Goal: Information Seeking & Learning: Learn about a topic

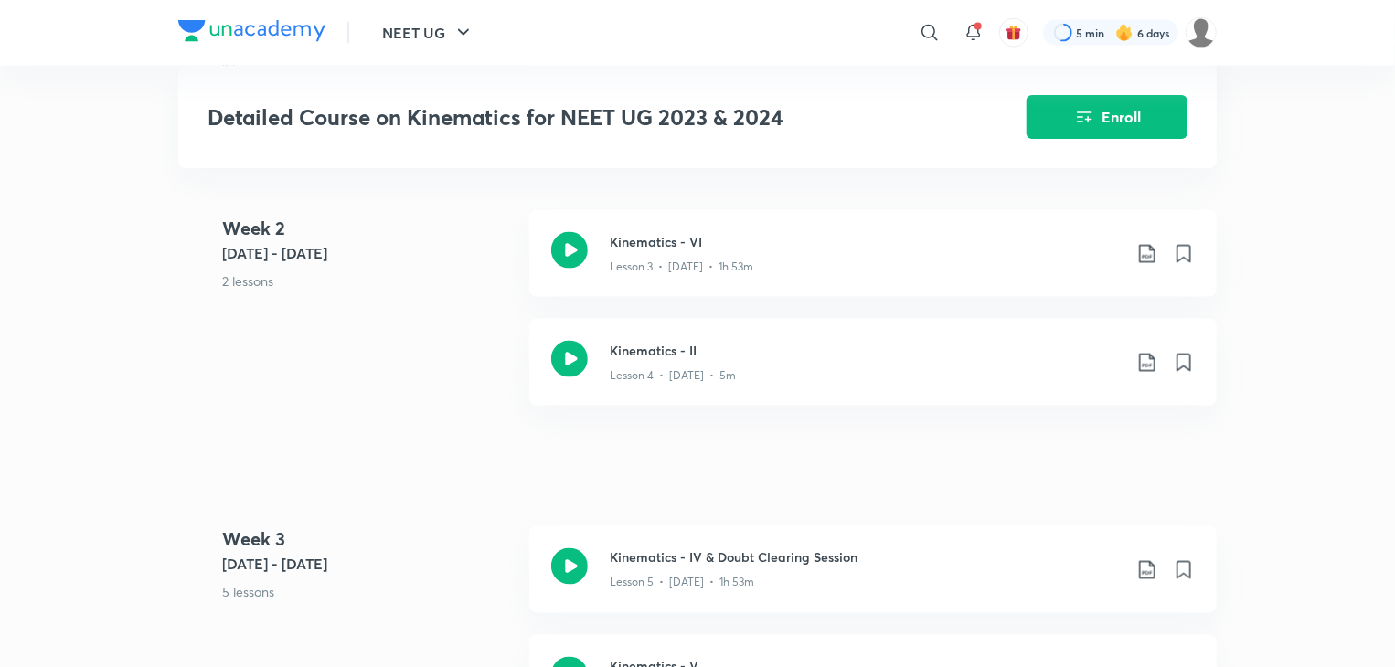
scroll to position [1321, 0]
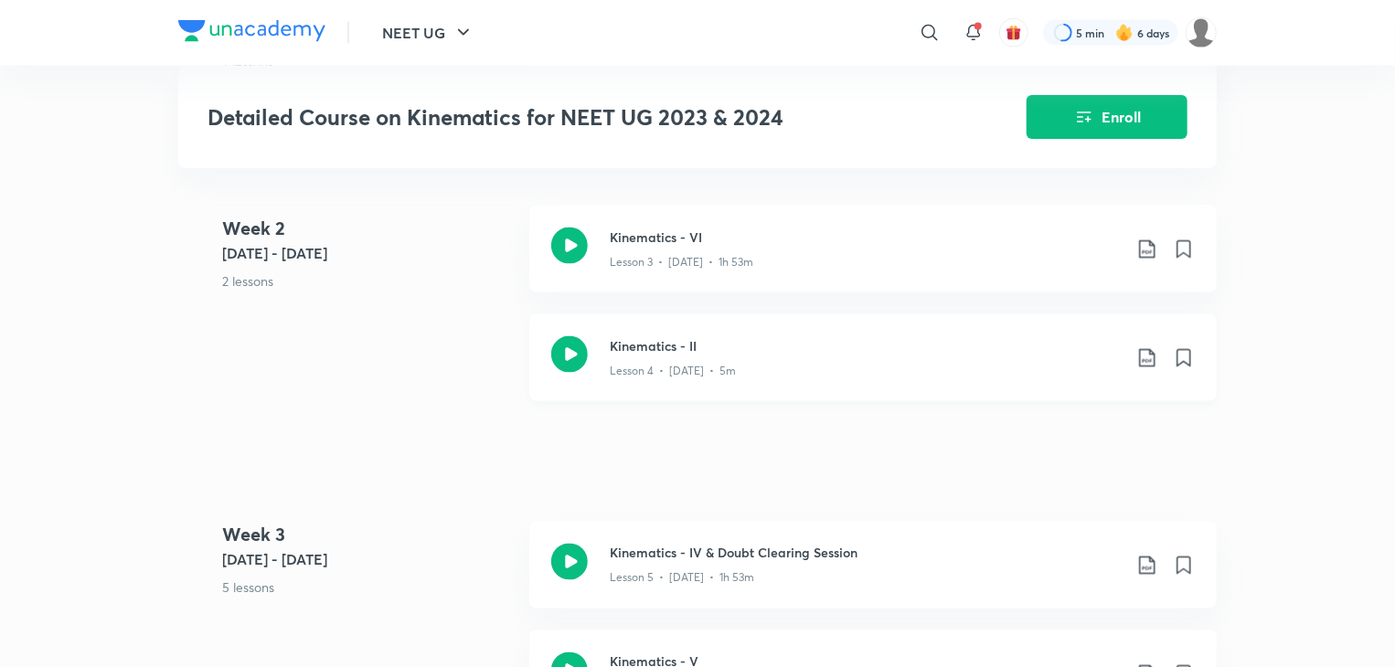
click at [898, 366] on div "Kinematics - II Lesson 4 • Sept 14 • 5m" at bounding box center [872, 357] width 687 height 87
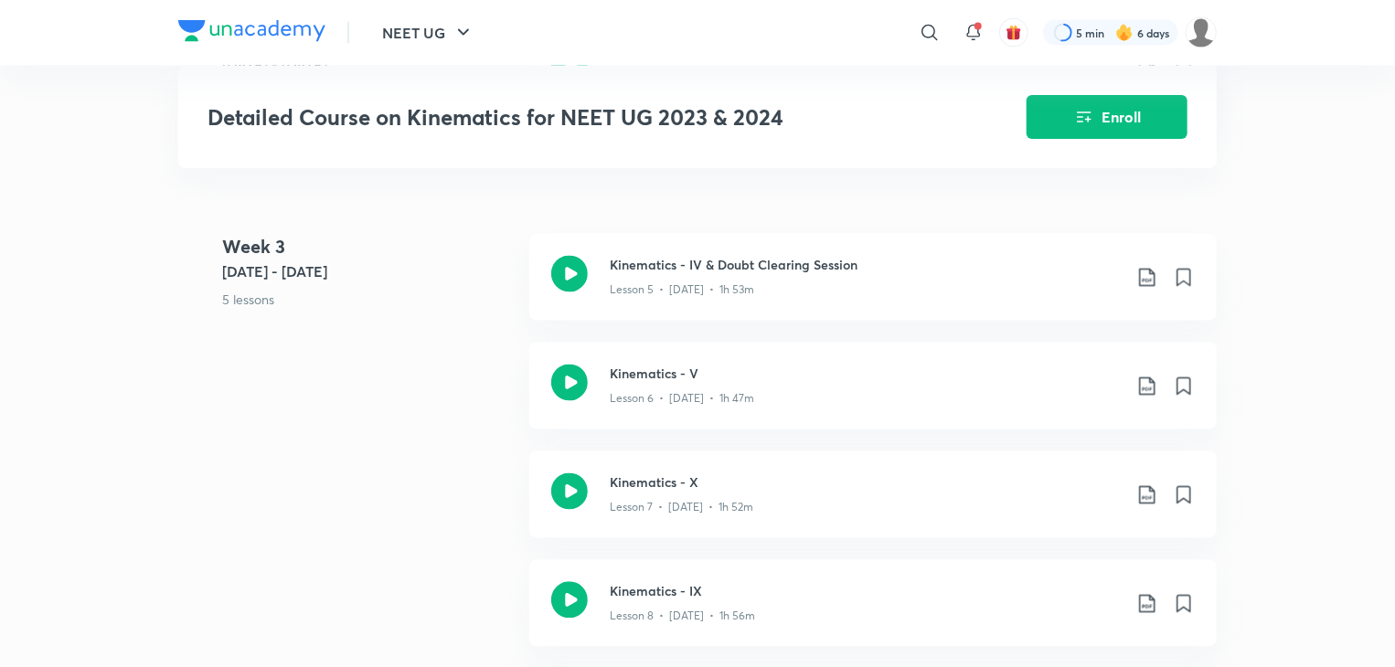
scroll to position [1634, 0]
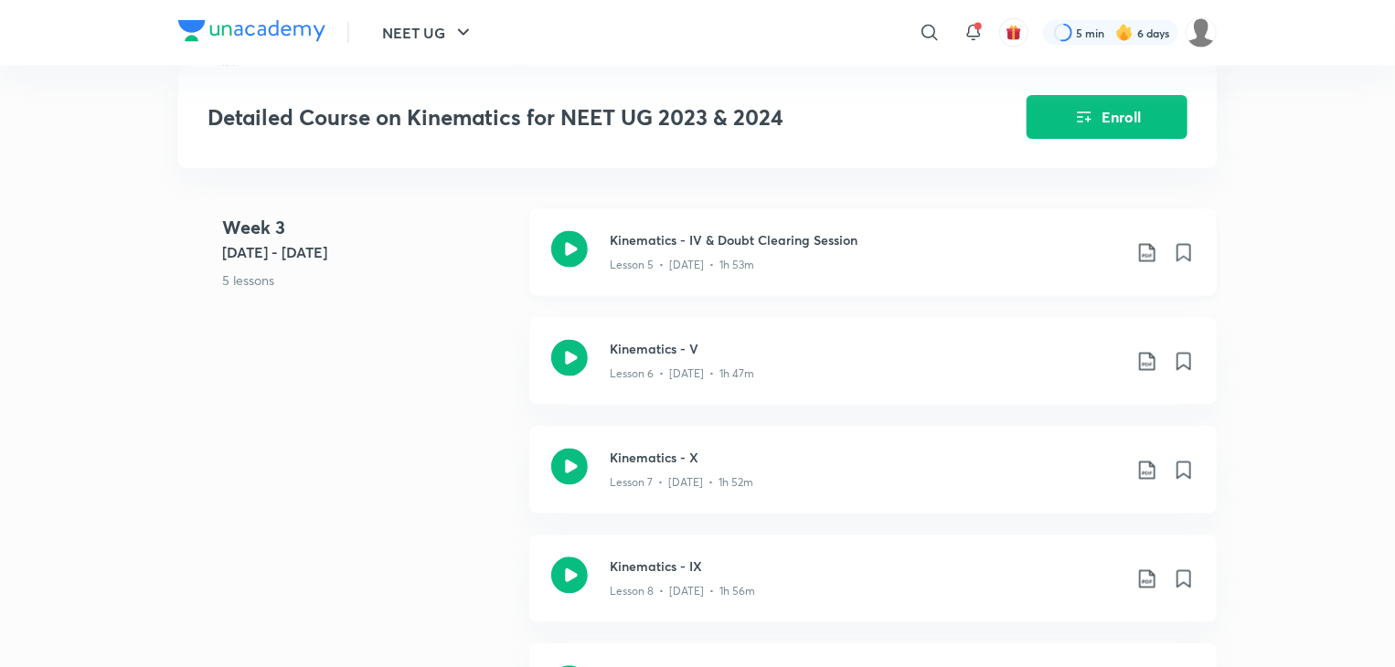
click at [943, 231] on h3 "Kinematics - IV & Doubt Clearing Session" at bounding box center [866, 240] width 512 height 19
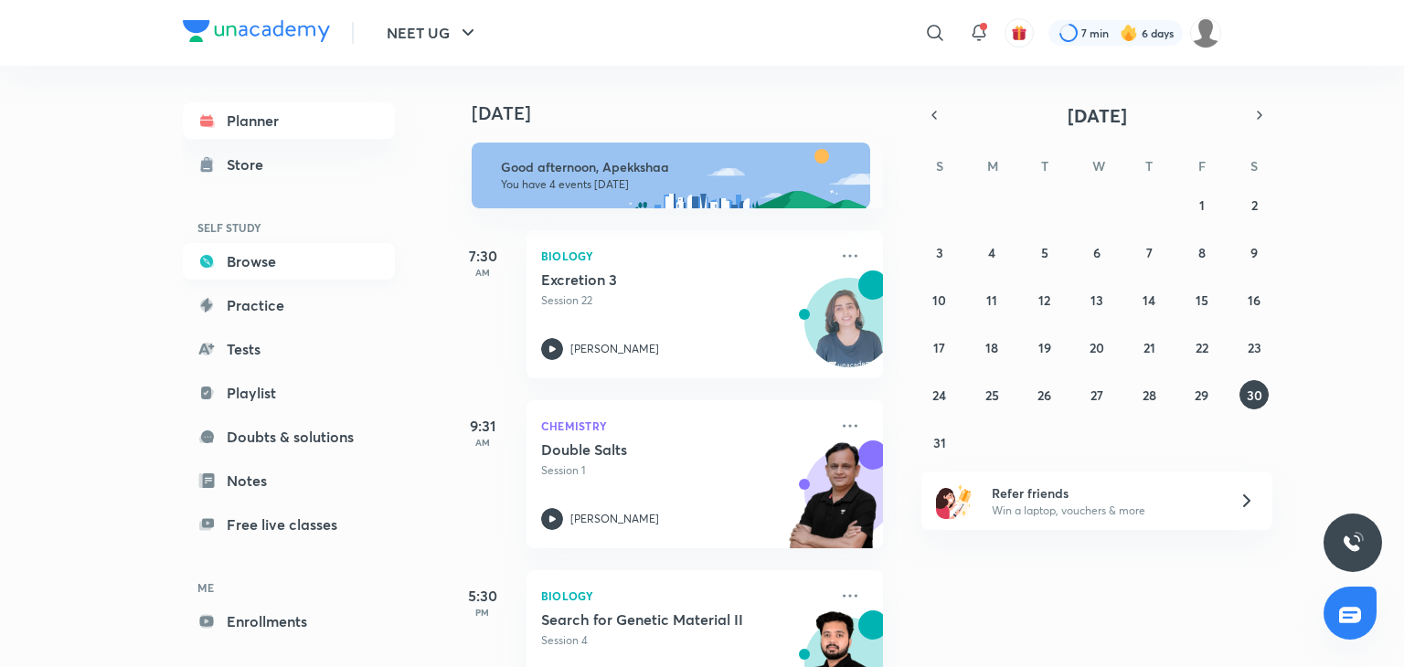
click at [325, 255] on link "Browse" at bounding box center [289, 261] width 212 height 37
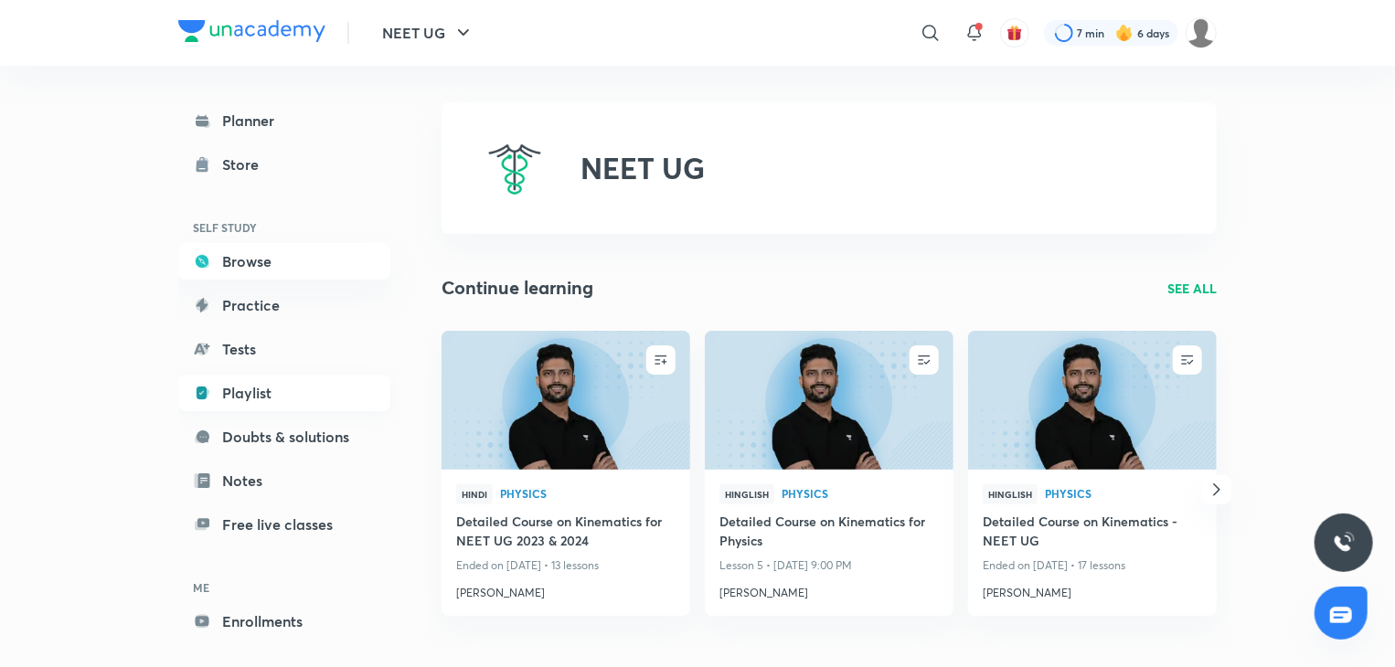
click at [282, 400] on link "Playlist" at bounding box center [284, 393] width 212 height 37
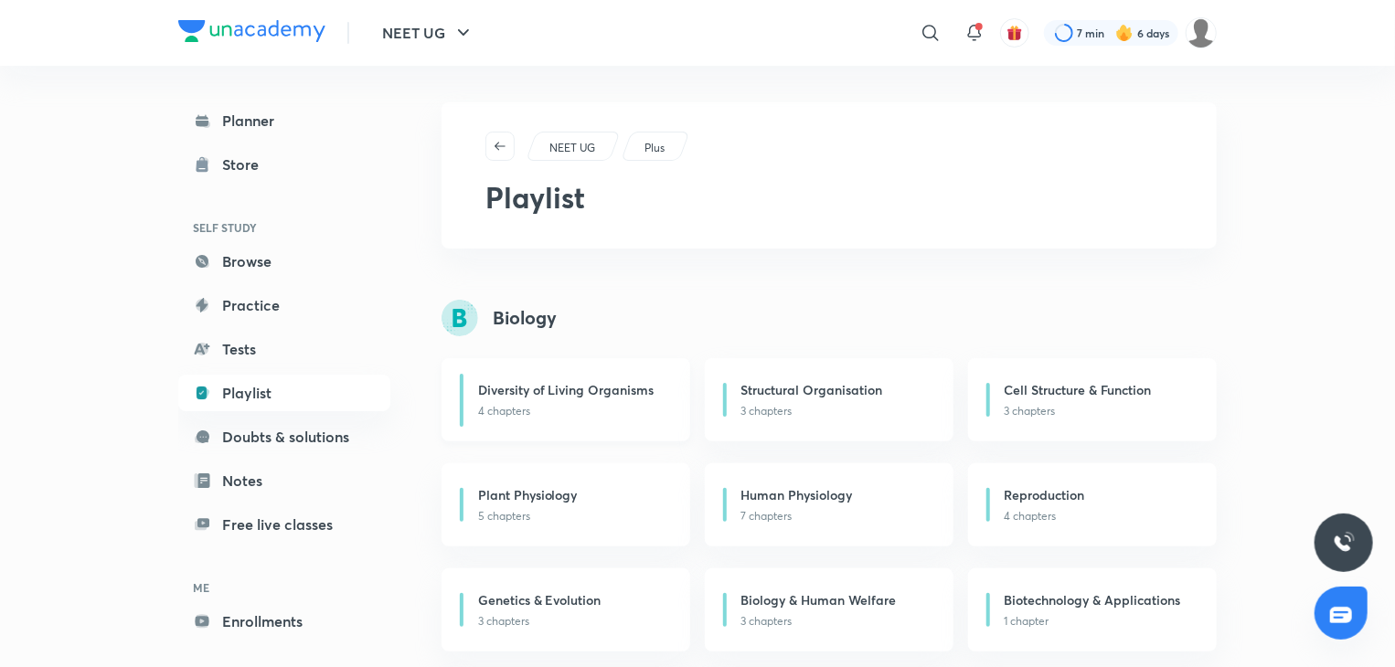
click at [574, 370] on div "Diversity of Living Organisms 4 chapters" at bounding box center [566, 399] width 249 height 83
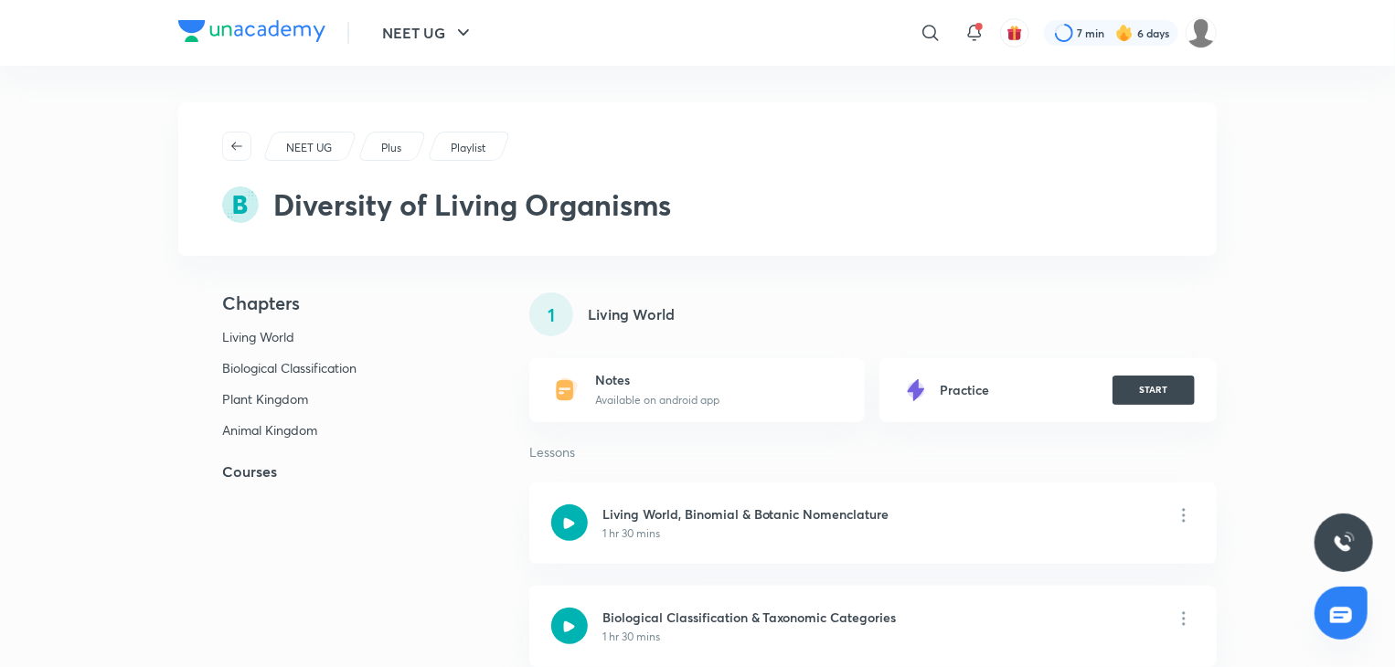
click at [544, 394] on div "Notes Available on android app" at bounding box center [696, 390] width 335 height 64
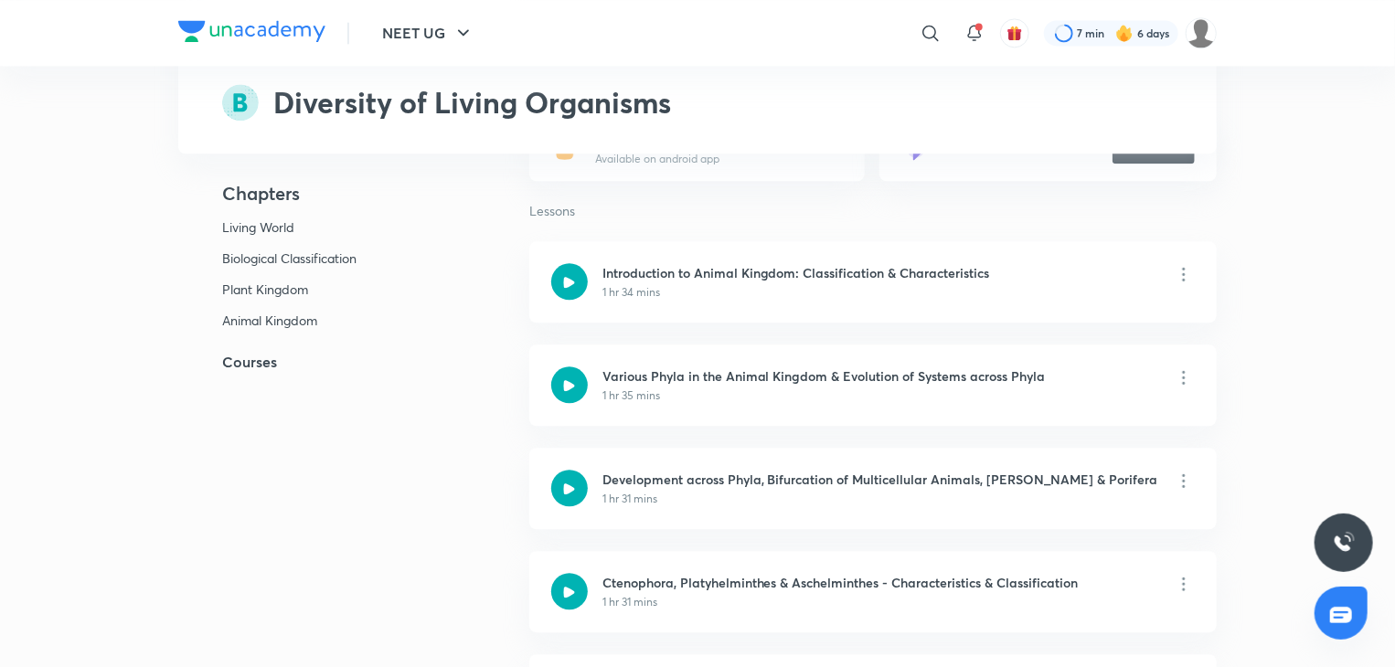
scroll to position [2113, 0]
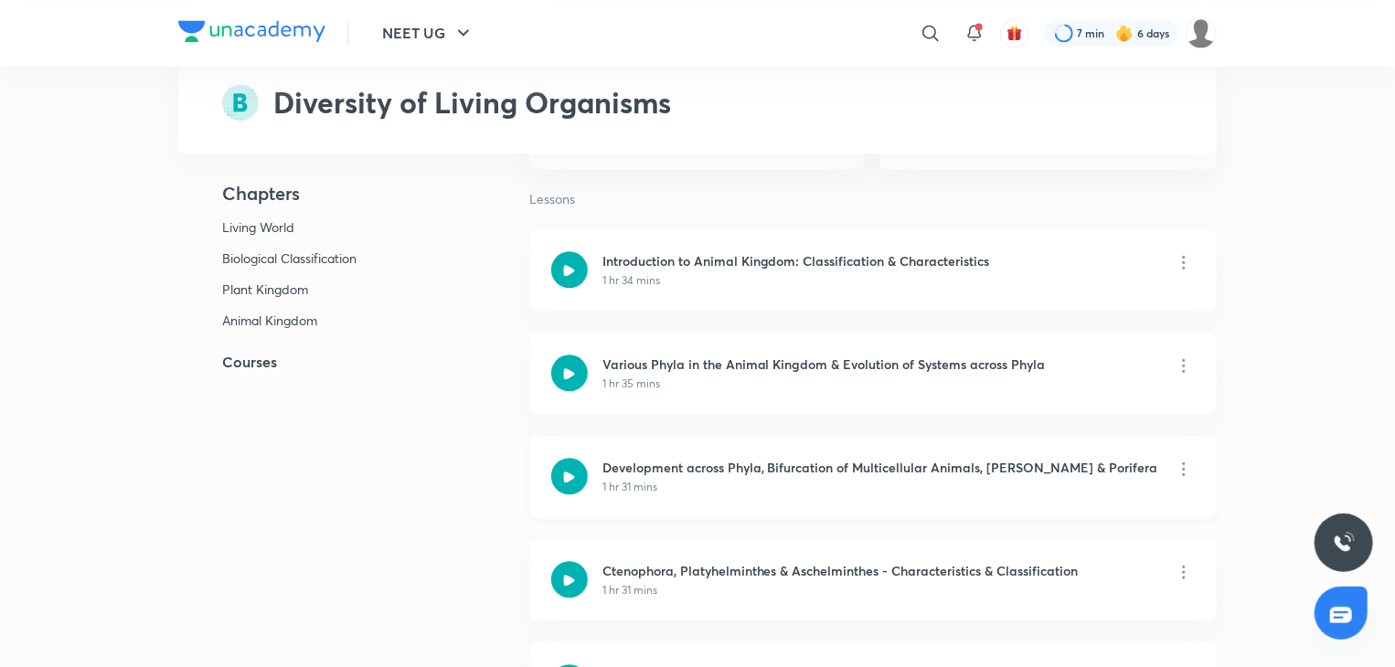
click at [945, 458] on h6 "Development across Phyla, Bifurcation of Multicellular Animals, Protozoa & Pori…" at bounding box center [880, 467] width 556 height 19
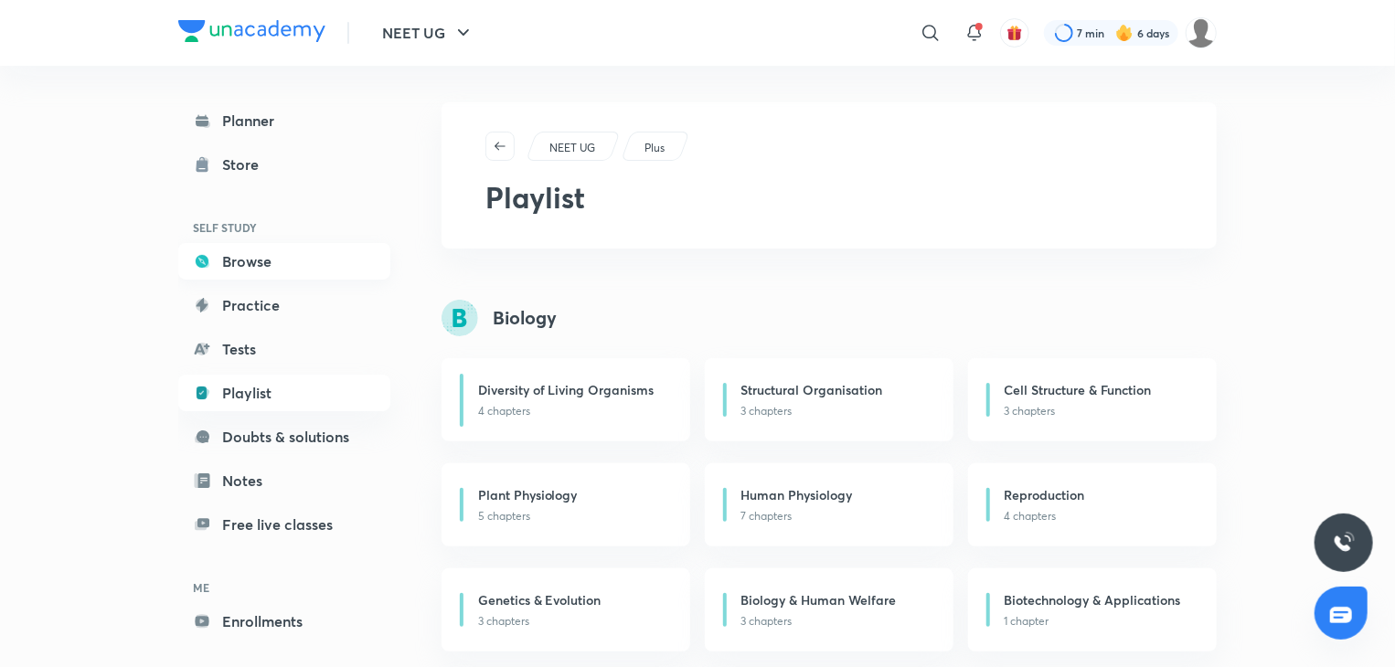
click at [295, 261] on link "Browse" at bounding box center [284, 261] width 212 height 37
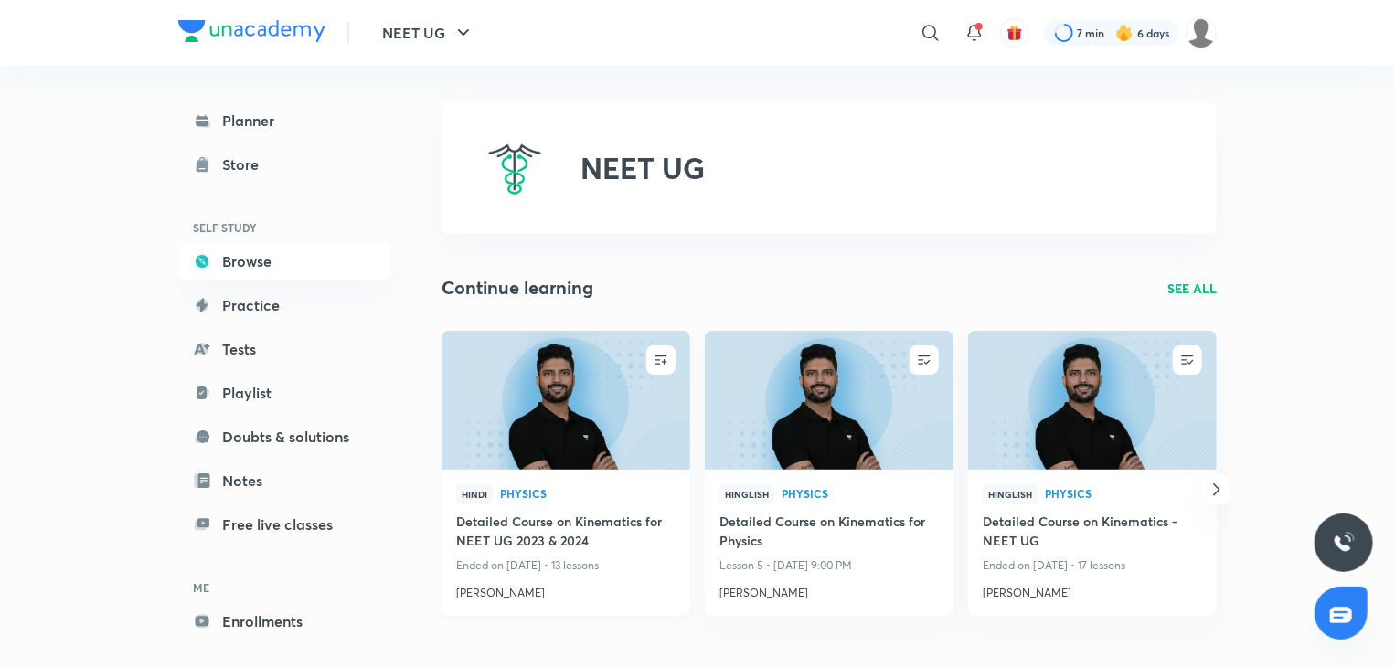
click at [629, 433] on img at bounding box center [565, 400] width 253 height 142
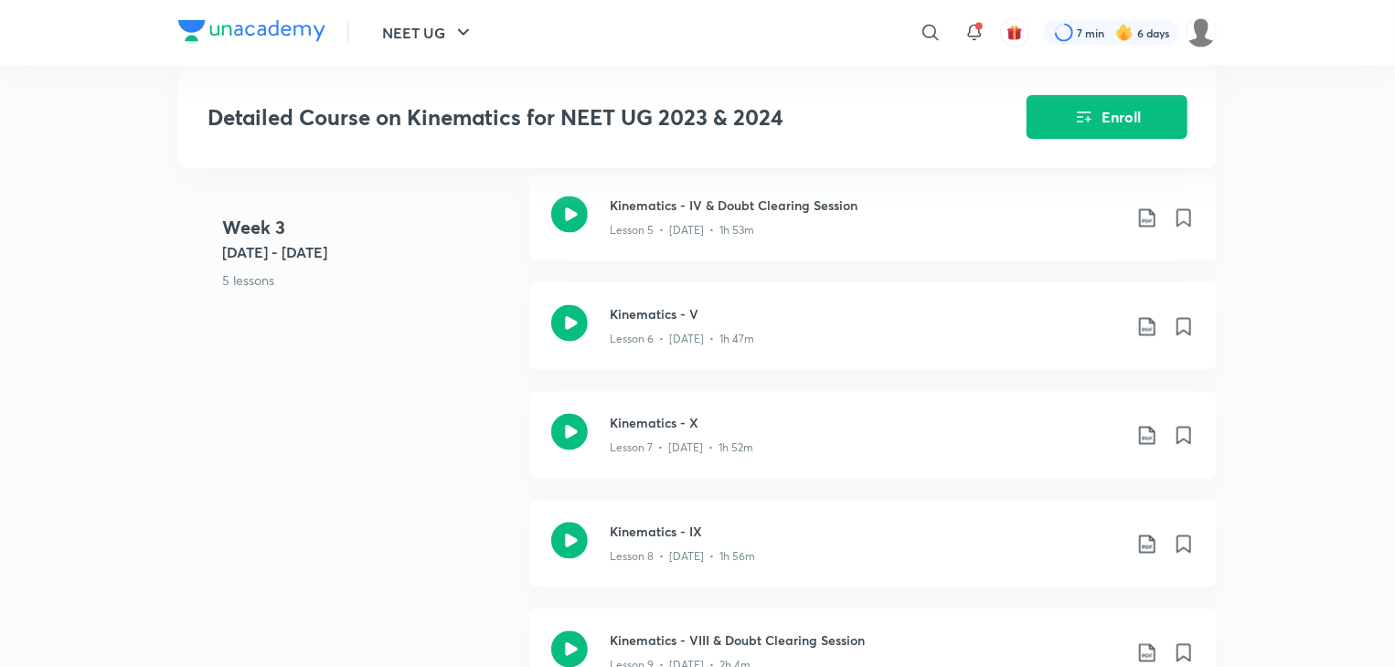
scroll to position [1680, 0]
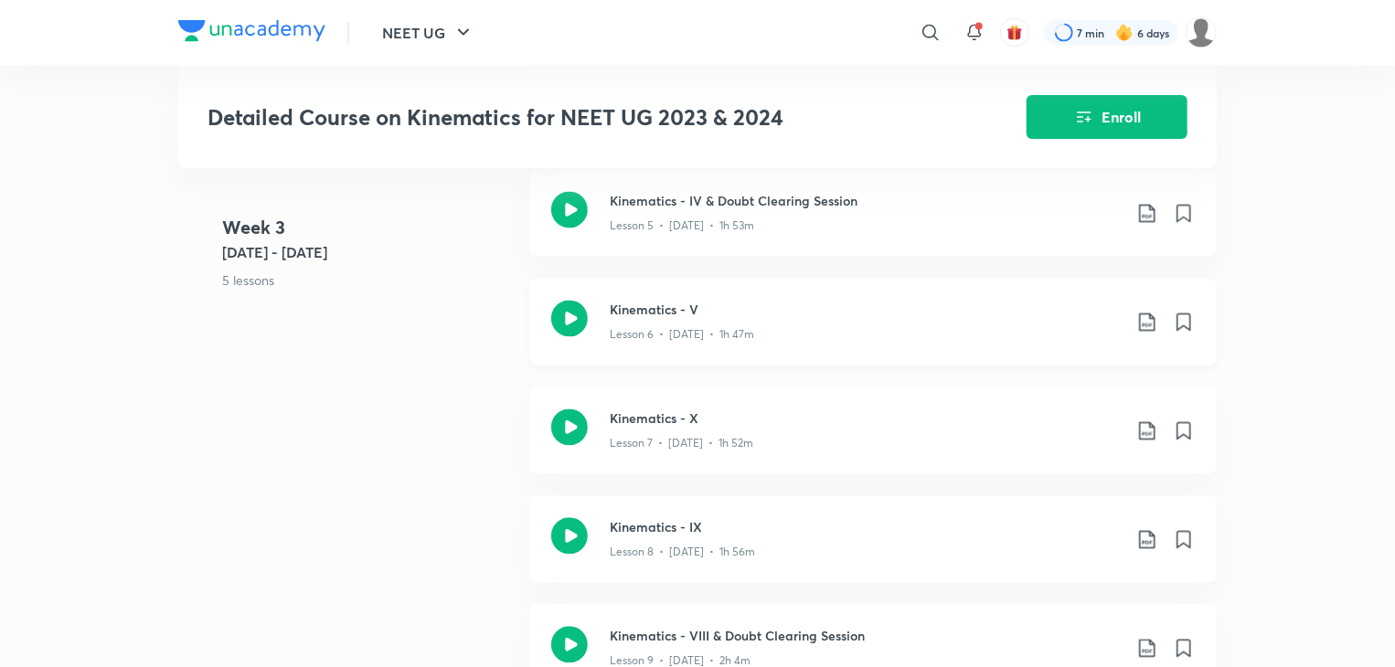
click at [729, 327] on p "Lesson 6 • [DATE] • 1h 47m" at bounding box center [682, 335] width 144 height 16
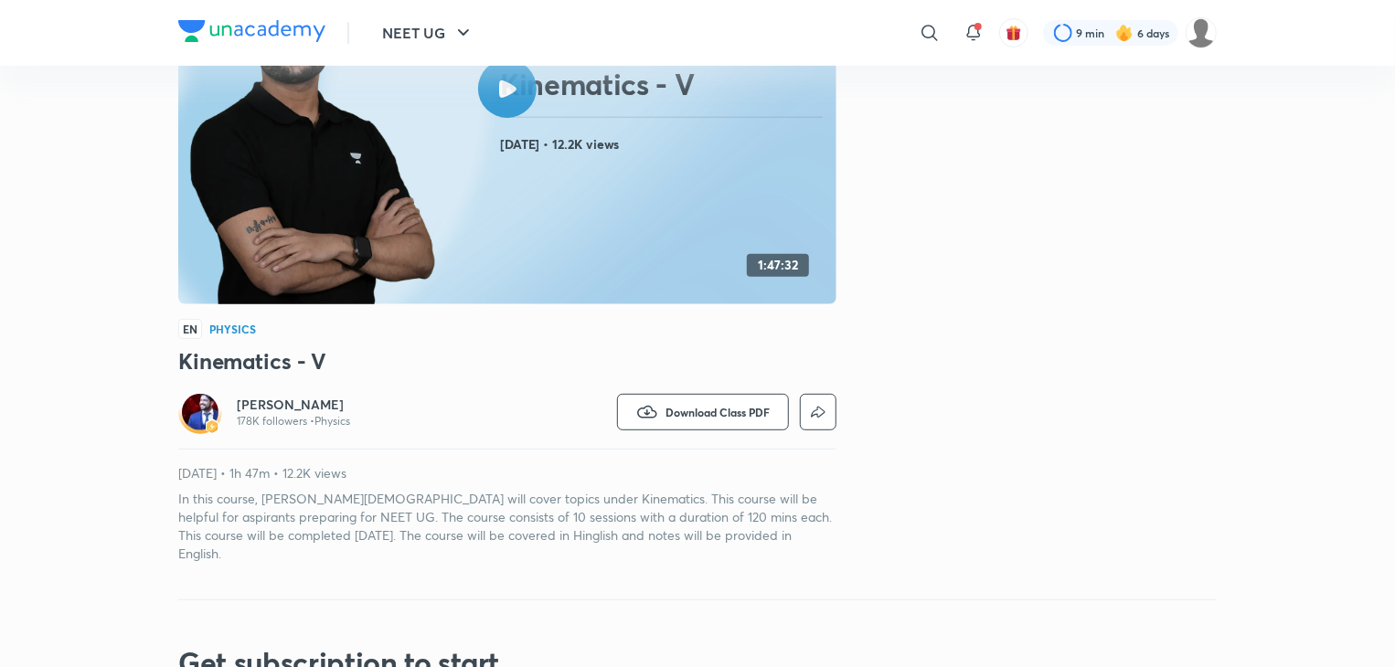
scroll to position [102, 0]
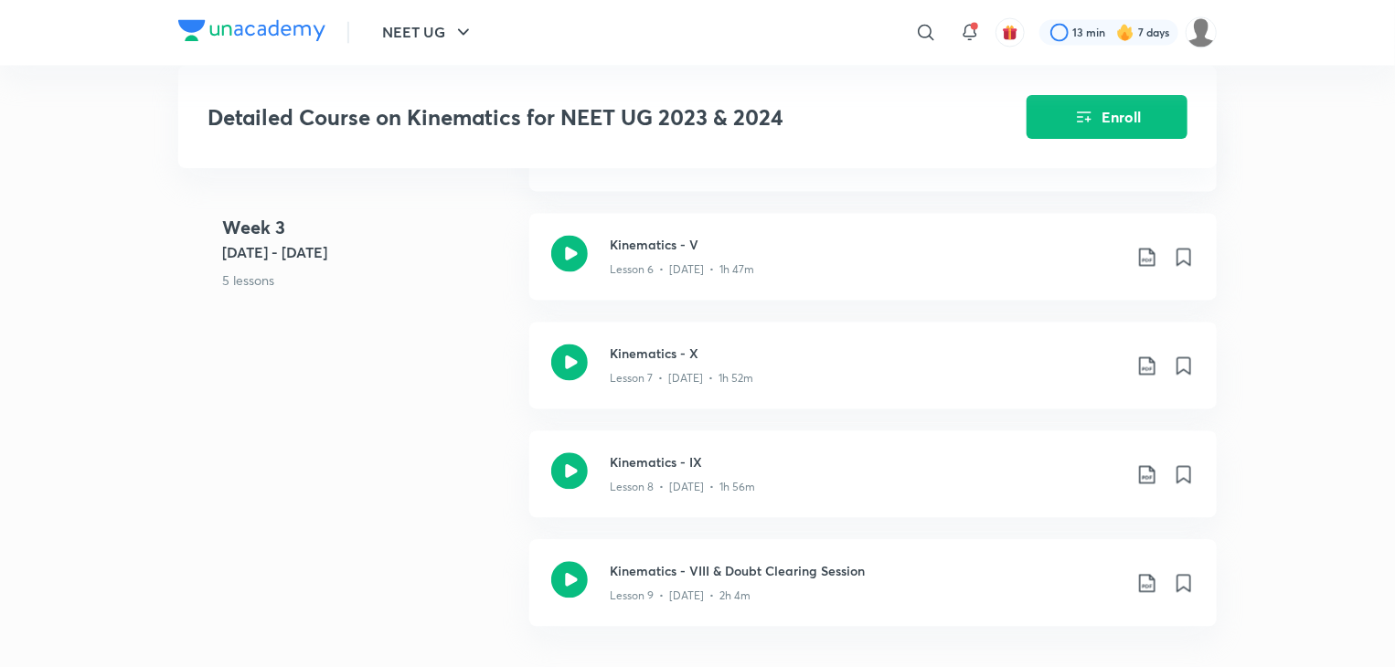
scroll to position [1746, 0]
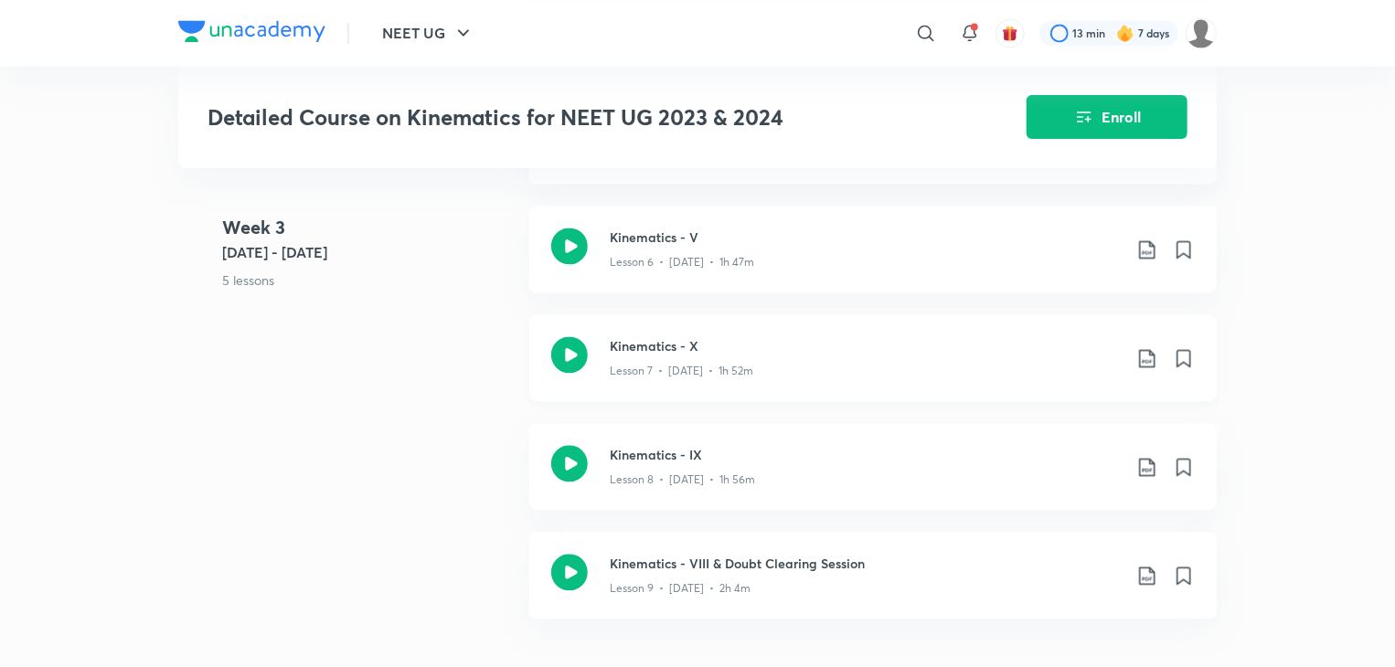
click at [910, 356] on div "Lesson 7 • Sept 22 • 1h 52m" at bounding box center [866, 368] width 512 height 24
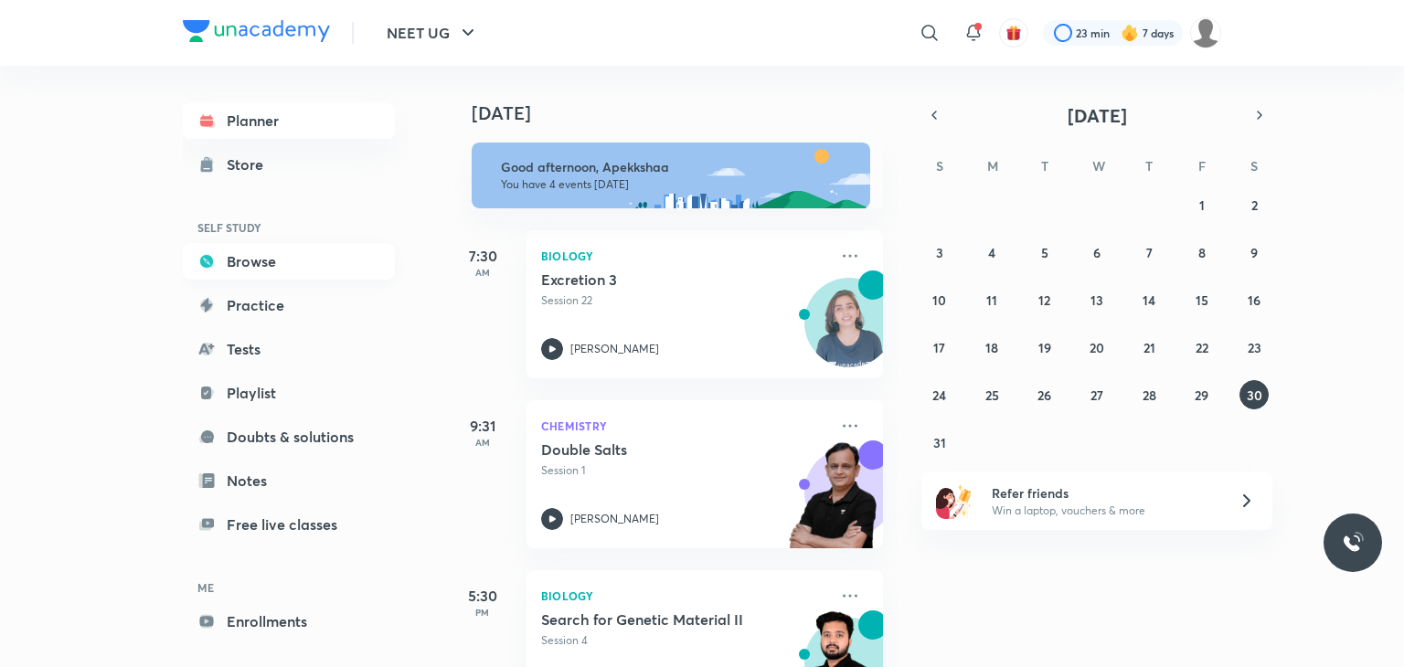
click at [300, 250] on link "Browse" at bounding box center [289, 261] width 212 height 37
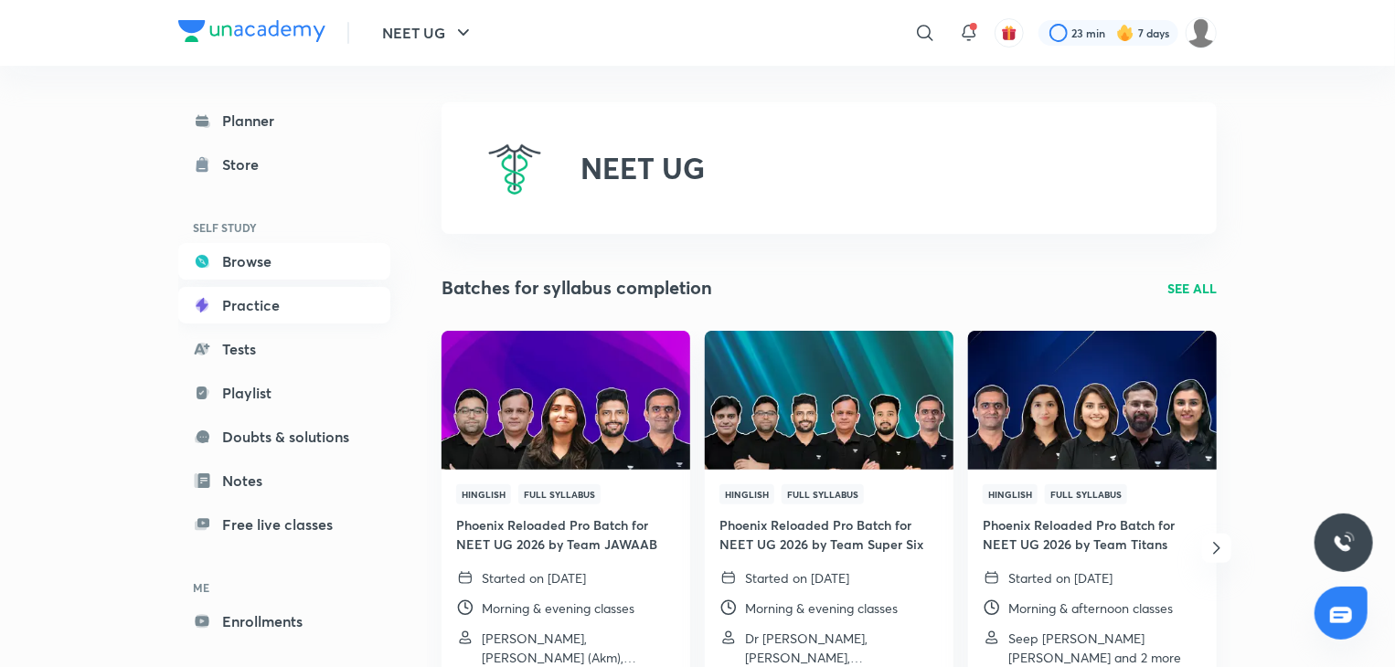
click at [293, 295] on link "Practice" at bounding box center [284, 305] width 212 height 37
click at [291, 385] on link "Playlist" at bounding box center [284, 393] width 212 height 37
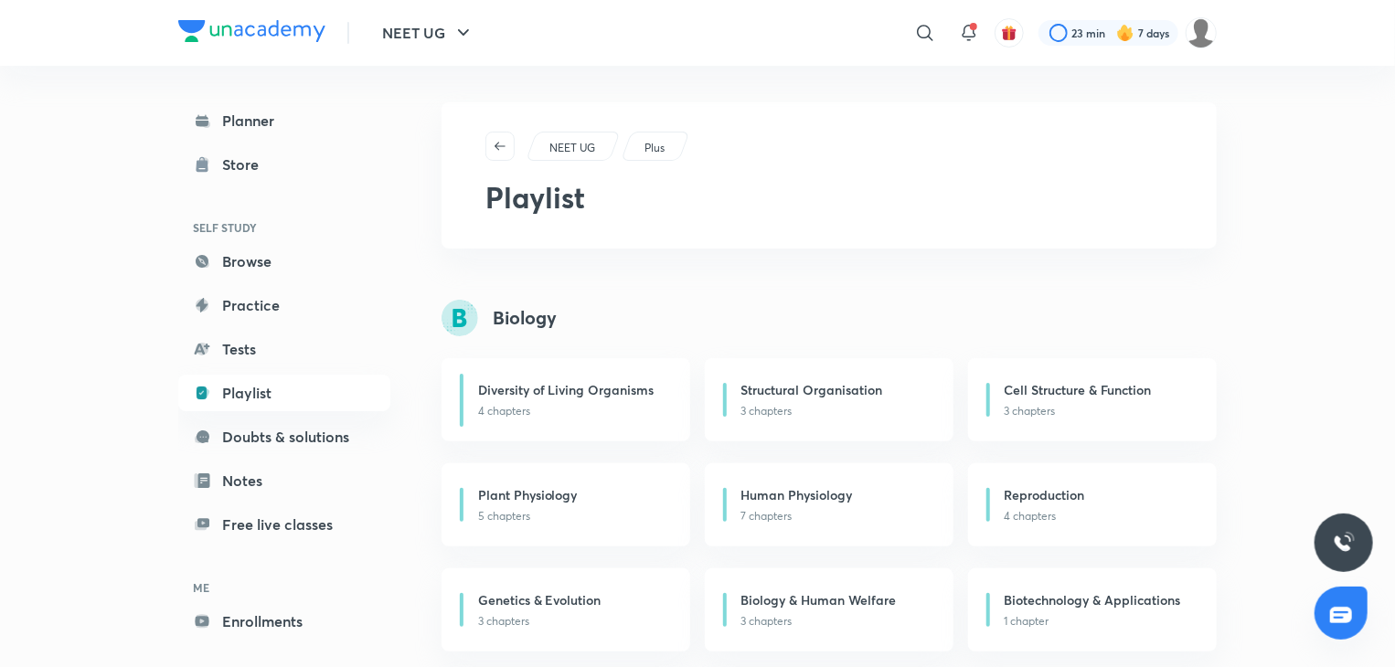
click at [291, 385] on link "Playlist" at bounding box center [284, 393] width 212 height 37
click at [330, 261] on link "Browse" at bounding box center [284, 261] width 212 height 37
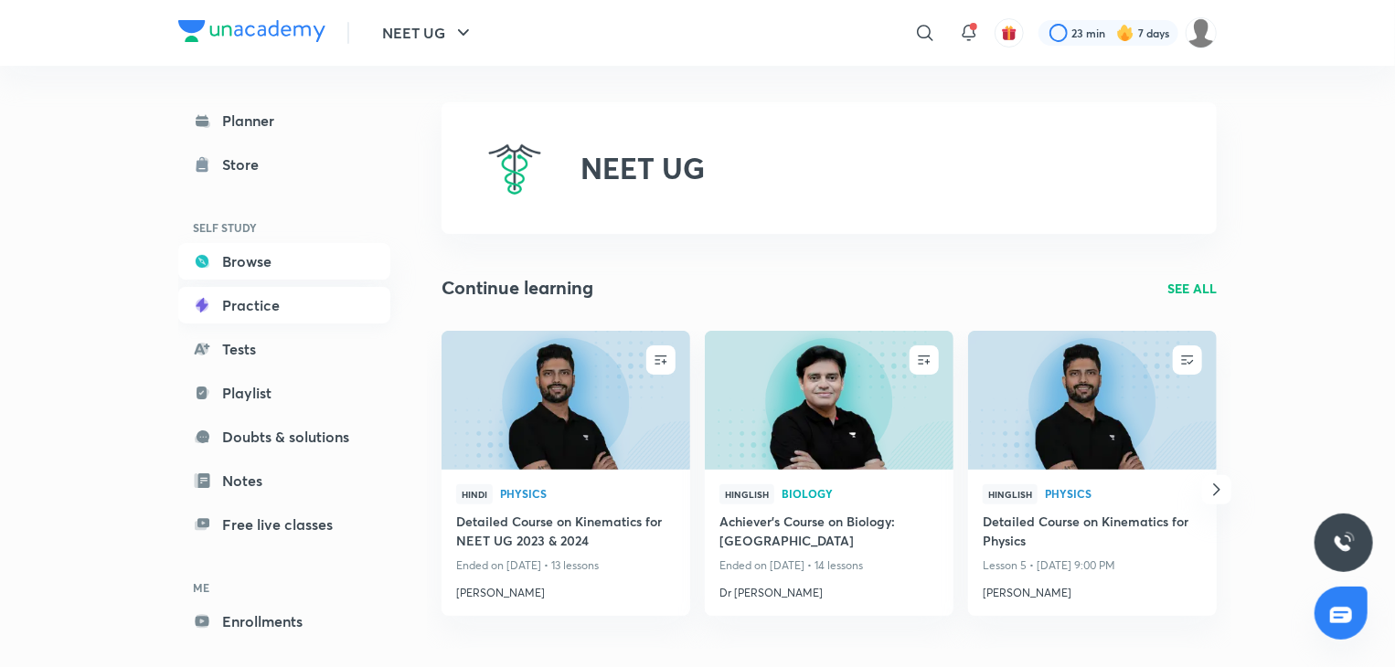
click at [325, 320] on link "Practice" at bounding box center [284, 305] width 212 height 37
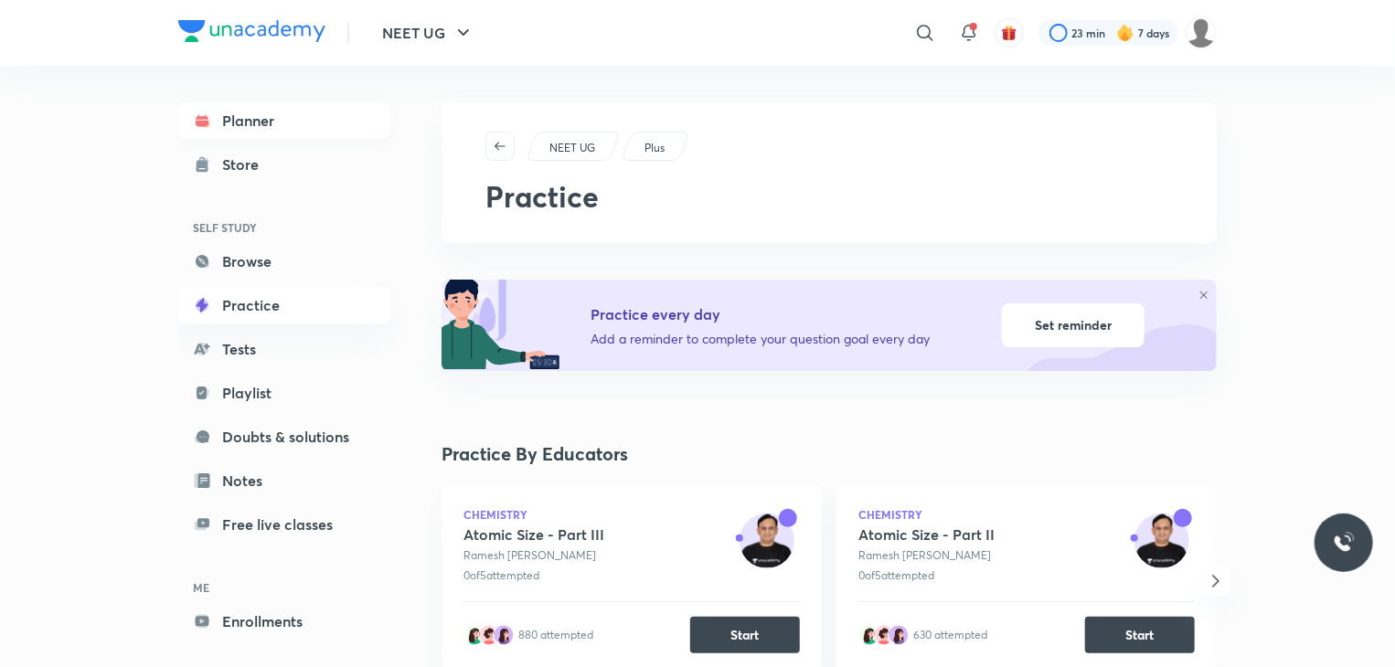
click at [277, 116] on link "Planner" at bounding box center [284, 120] width 212 height 37
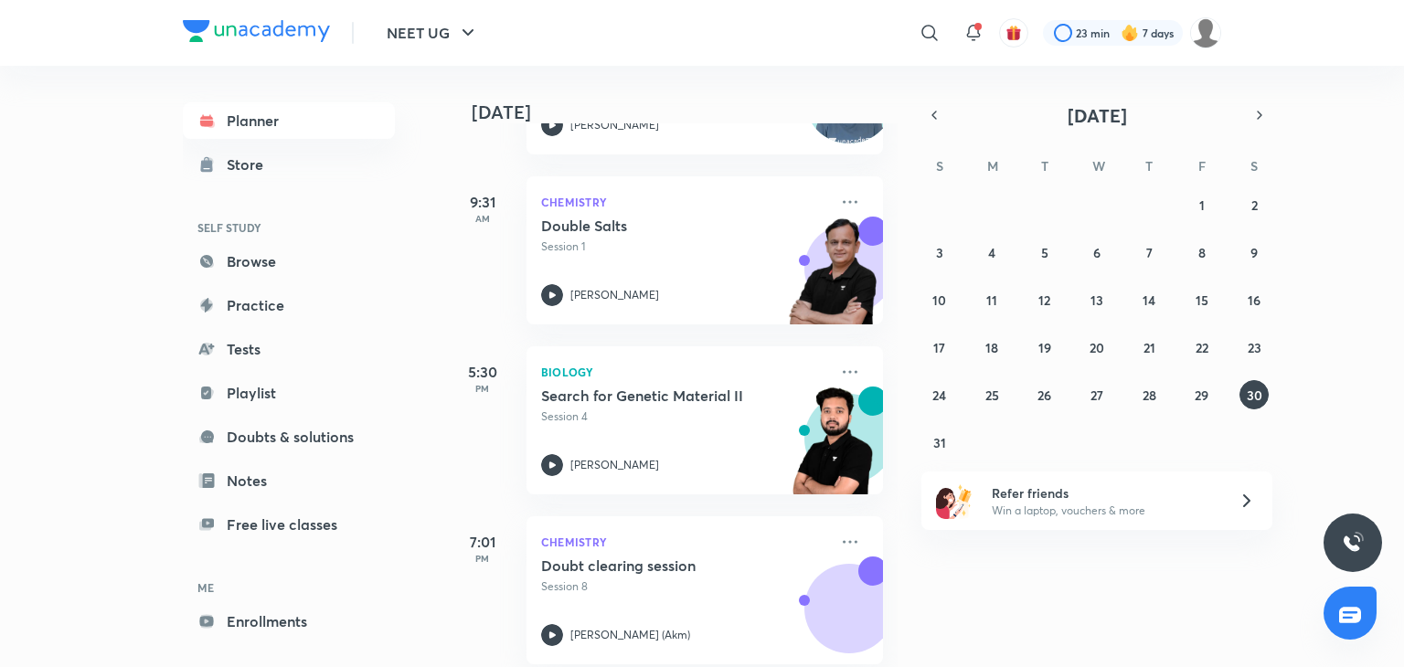
scroll to position [250, 0]
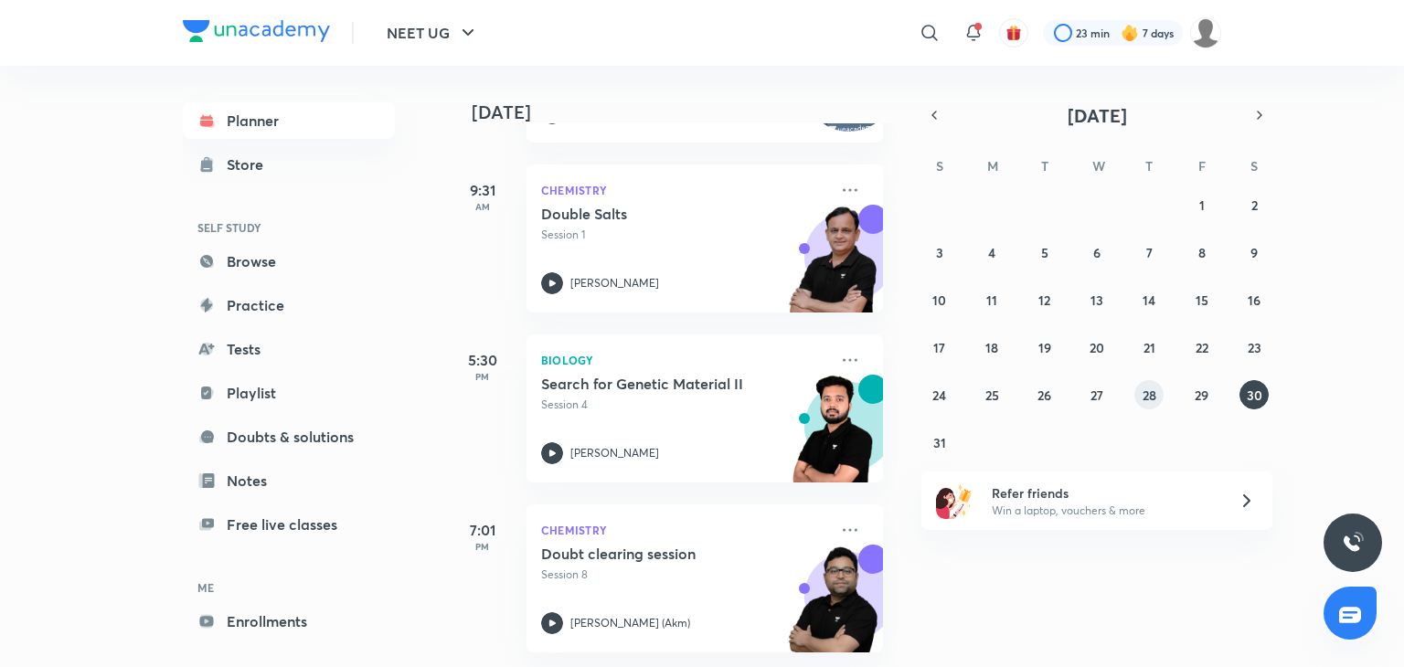
click at [1141, 385] on button "28" at bounding box center [1148, 394] width 29 height 29
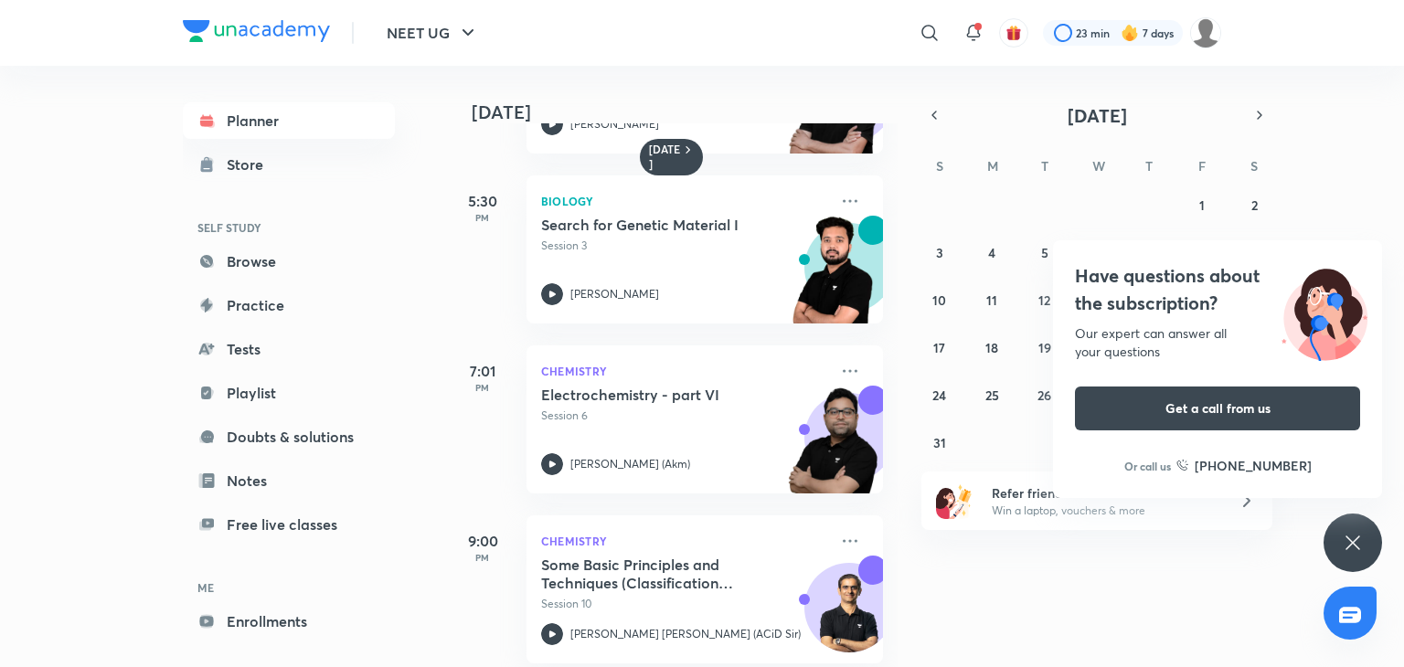
scroll to position [336, 0]
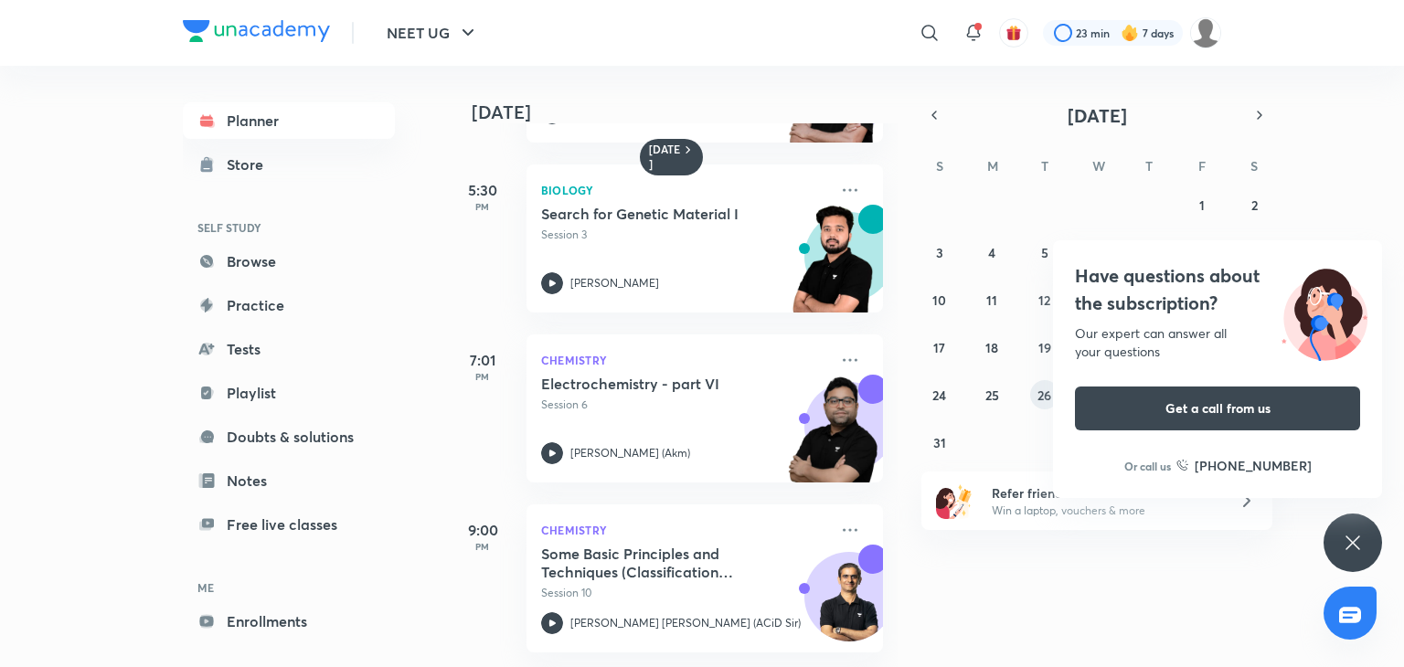
click at [1033, 386] on button "26" at bounding box center [1044, 394] width 29 height 29
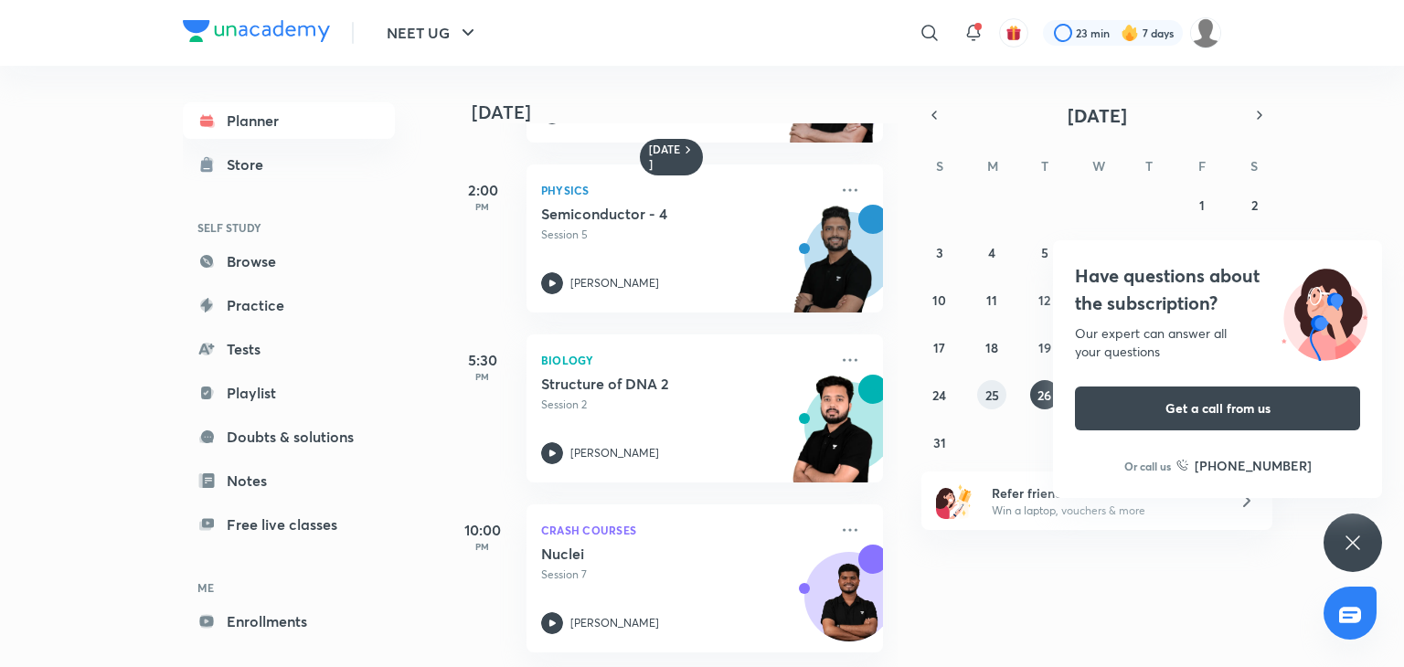
click at [986, 405] on button "25" at bounding box center [991, 394] width 29 height 29
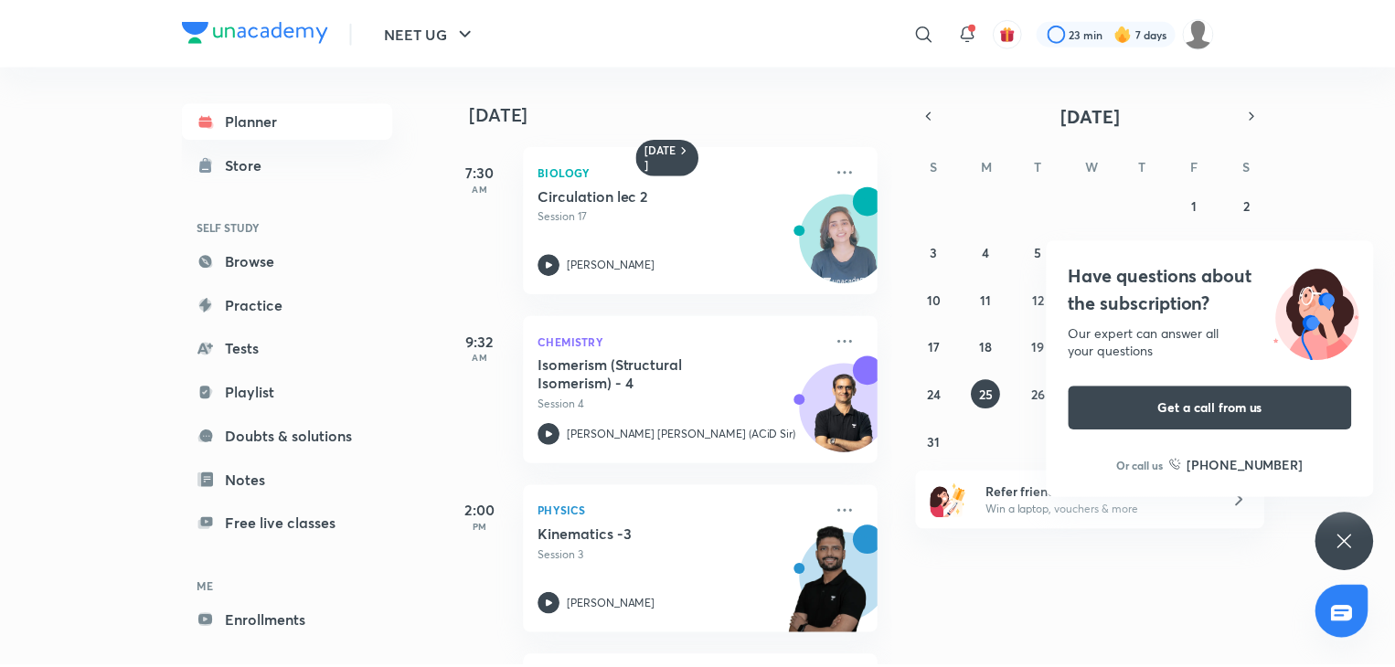
scroll to position [134, 0]
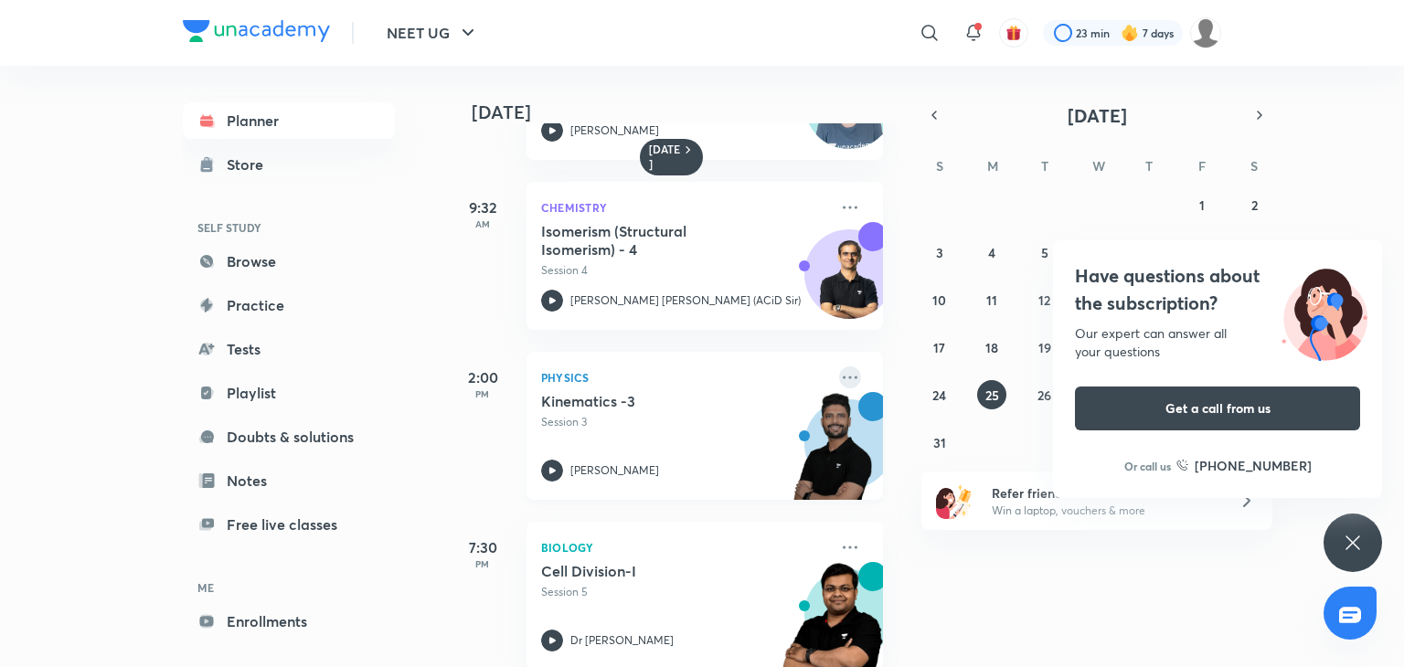
click at [841, 371] on icon at bounding box center [850, 378] width 22 height 22
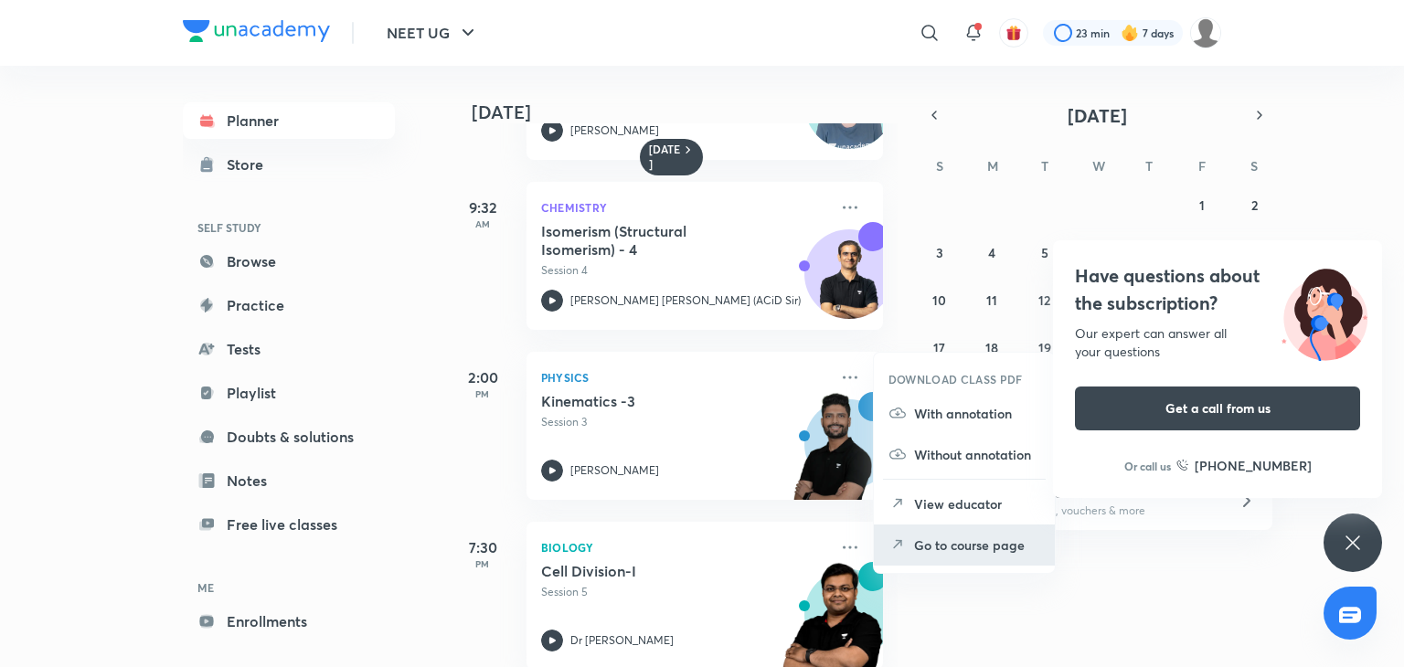
click at [963, 540] on p "Go to course page" at bounding box center [977, 545] width 126 height 19
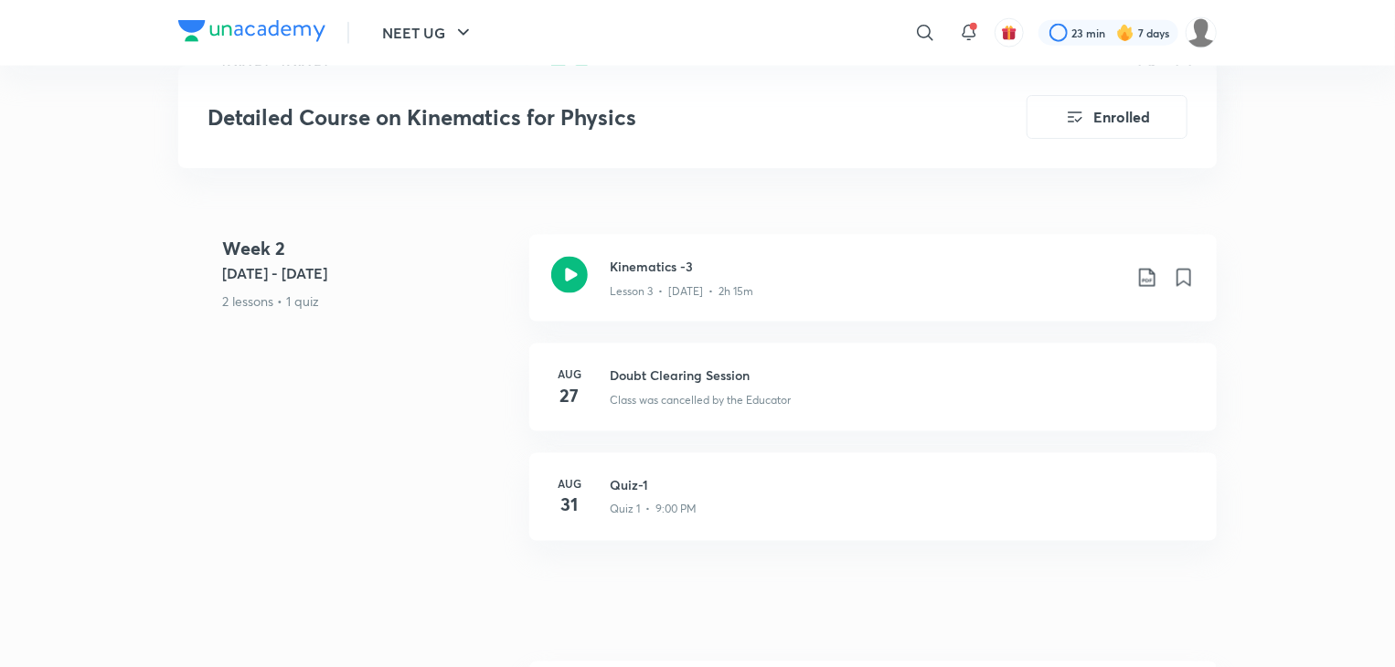
scroll to position [1213, 0]
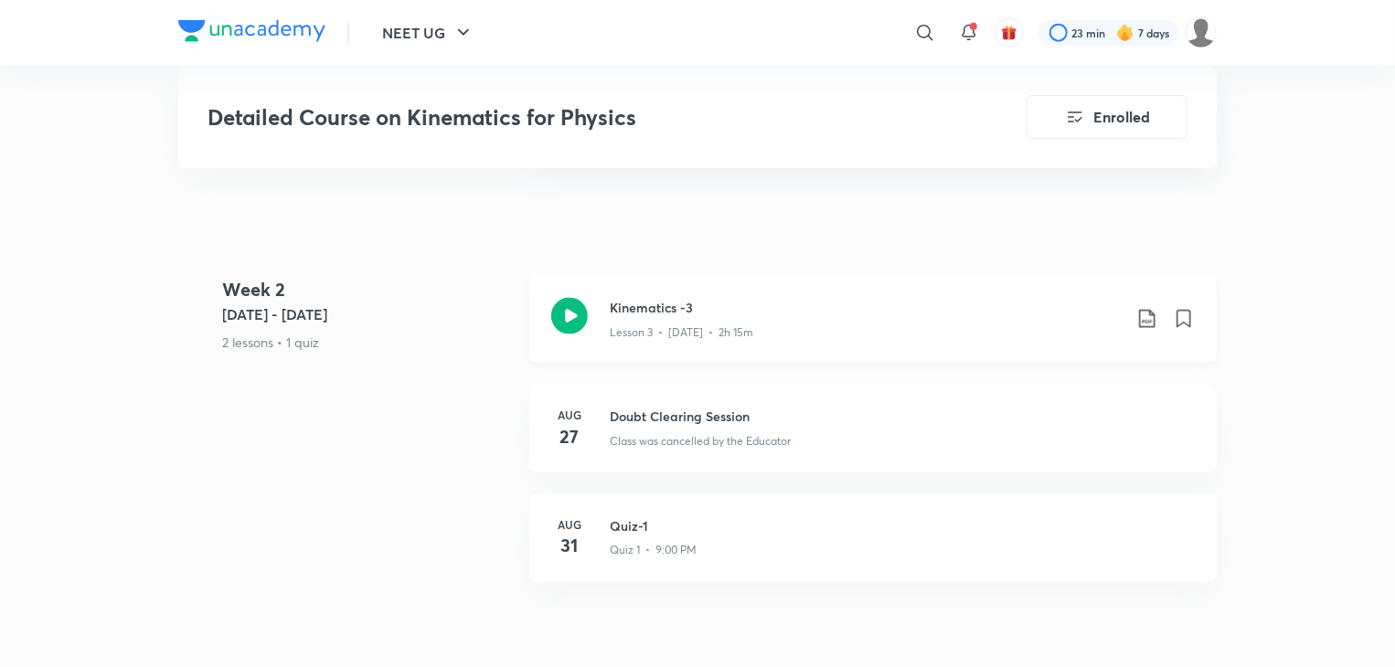
click at [782, 276] on div "Kinematics -3 Lesson 3 • Aug 25 • 2h 15m" at bounding box center [872, 319] width 687 height 87
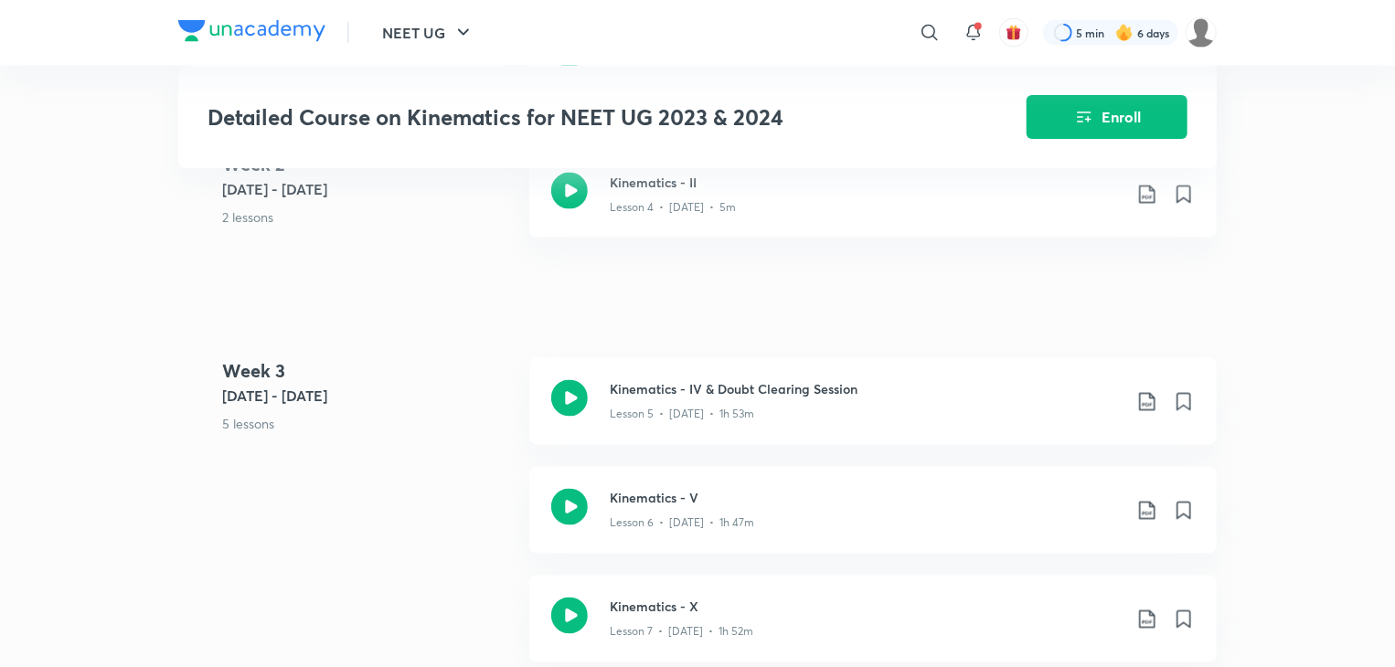
scroll to position [1492, 0]
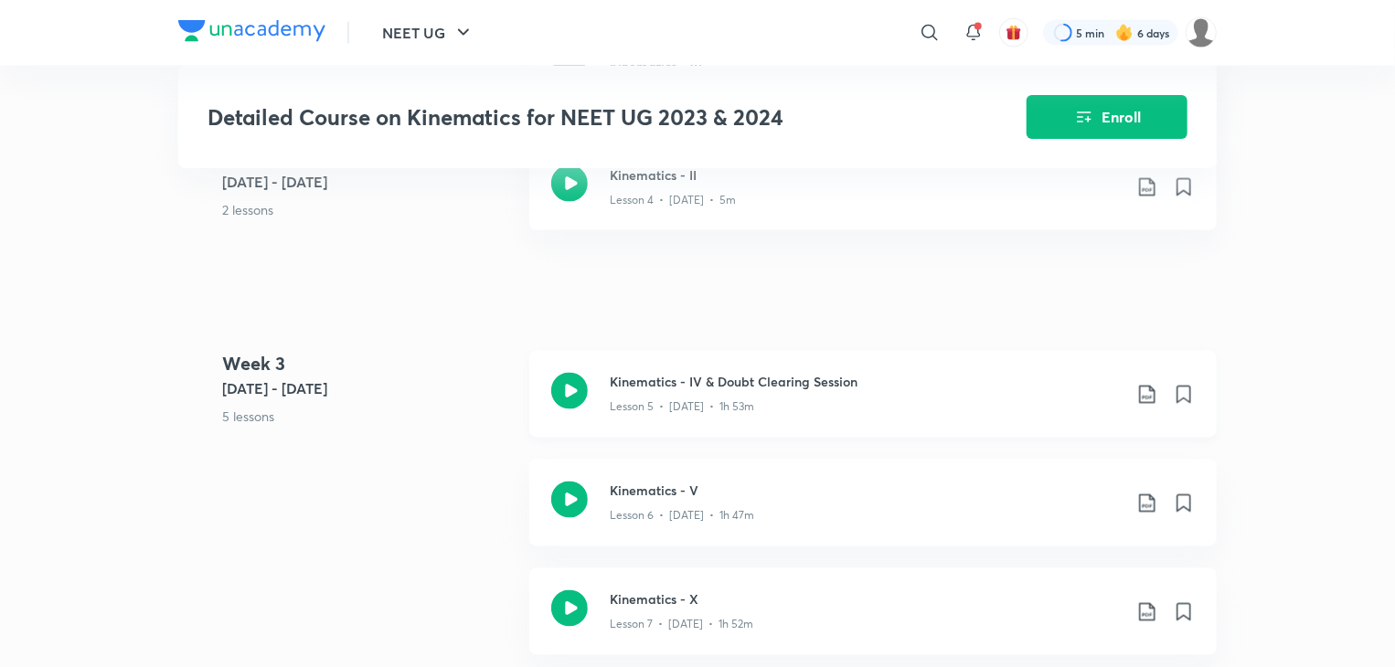
click at [819, 392] on div "Lesson 5 • [DATE] • 1h 53m" at bounding box center [866, 404] width 512 height 24
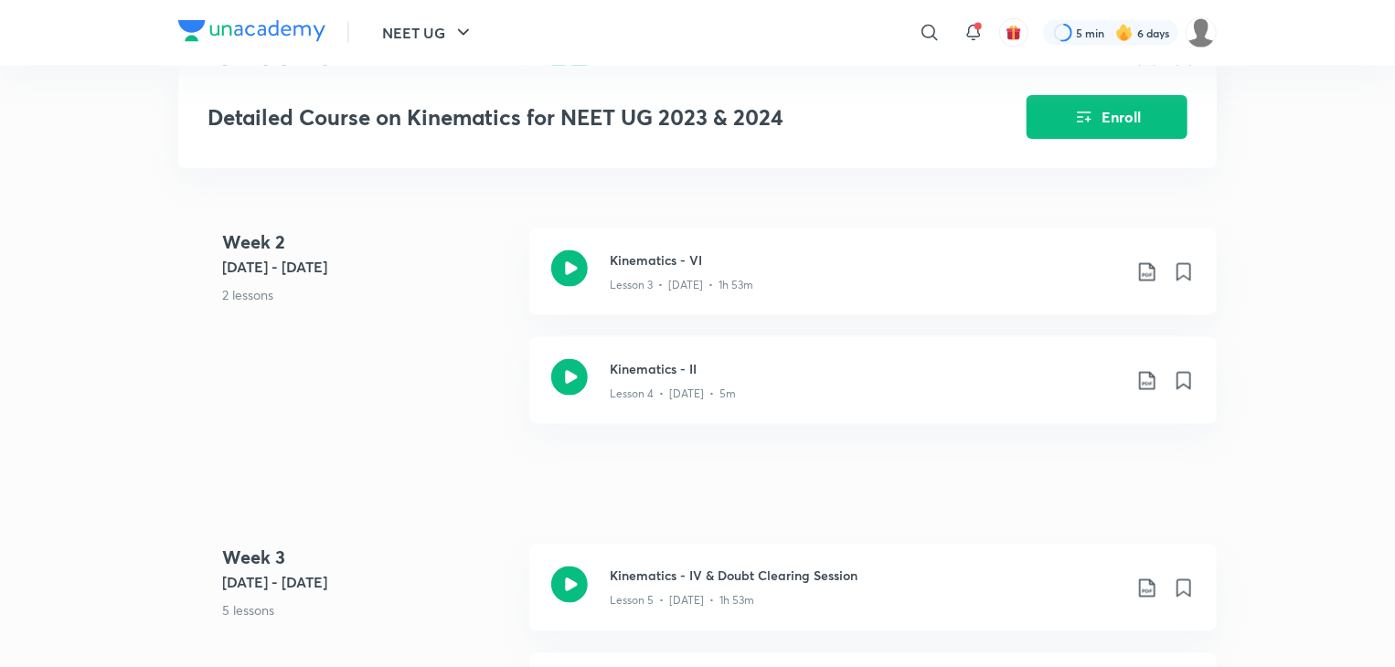
scroll to position [1314, 0]
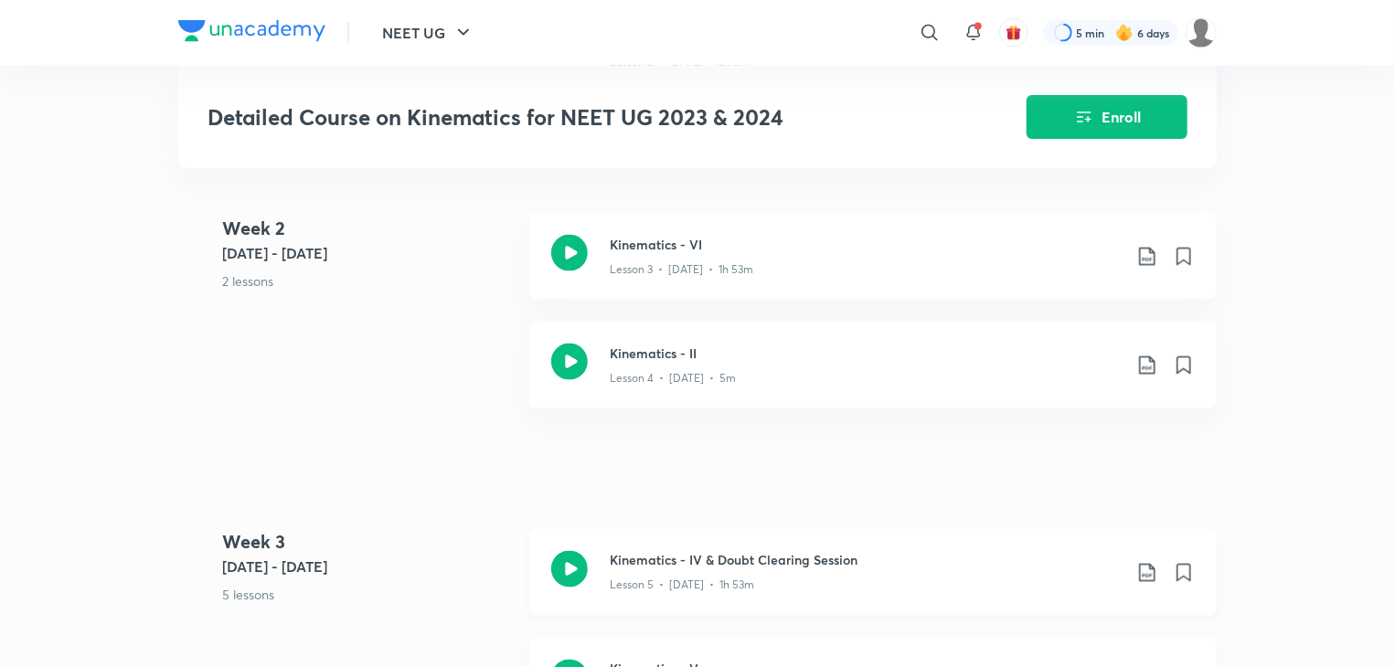
click at [782, 570] on div "Lesson 5 • Sept 19 • 1h 53m" at bounding box center [866, 582] width 512 height 24
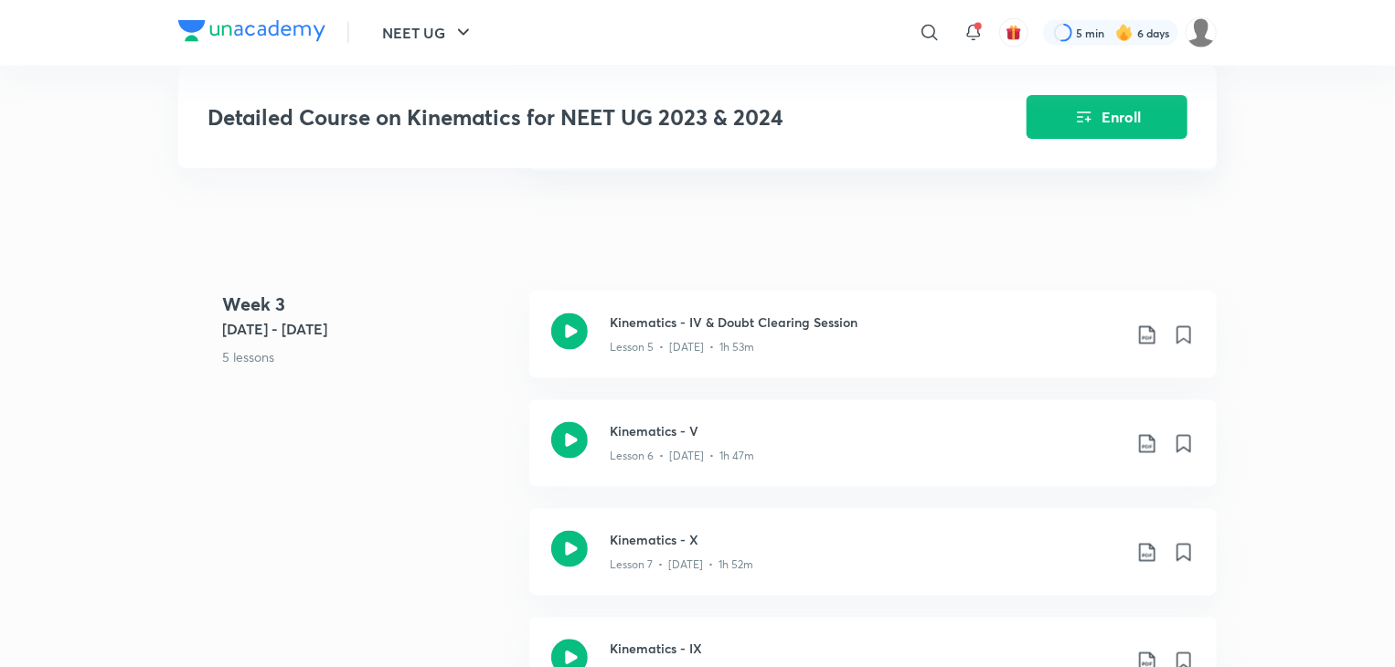
scroll to position [1547, 0]
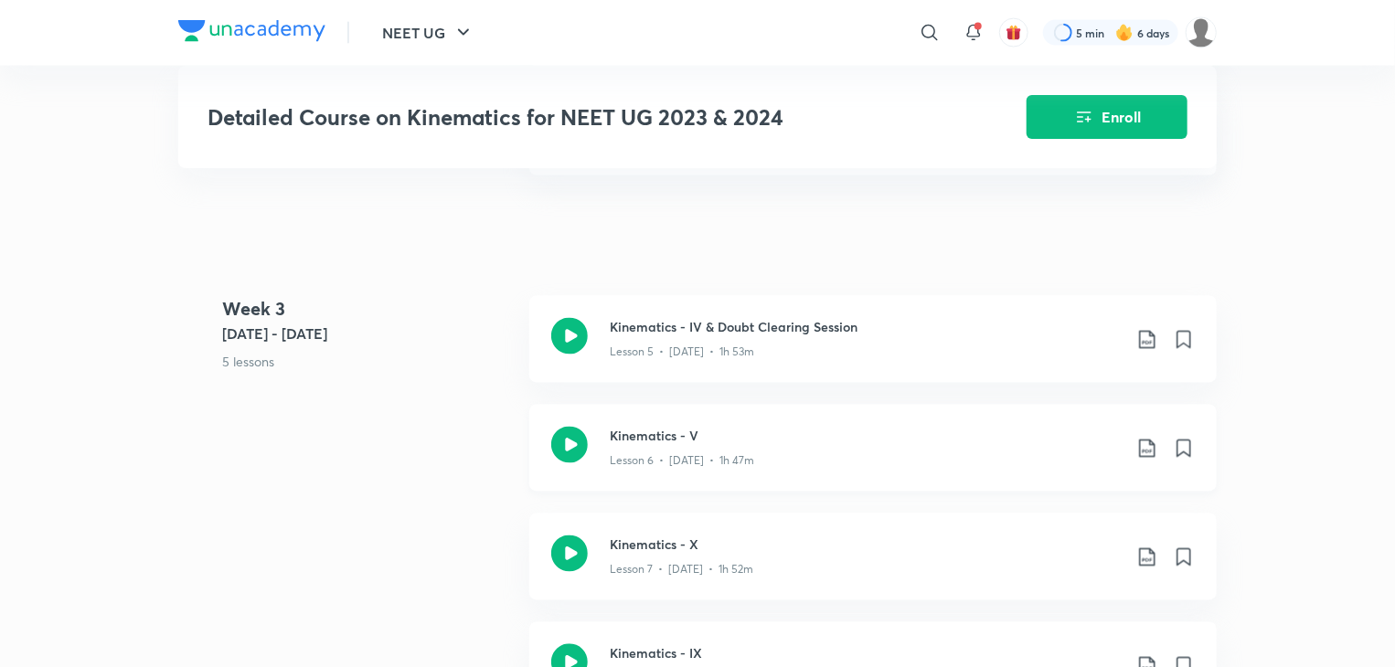
click at [838, 427] on h3 "Kinematics - V" at bounding box center [866, 436] width 512 height 19
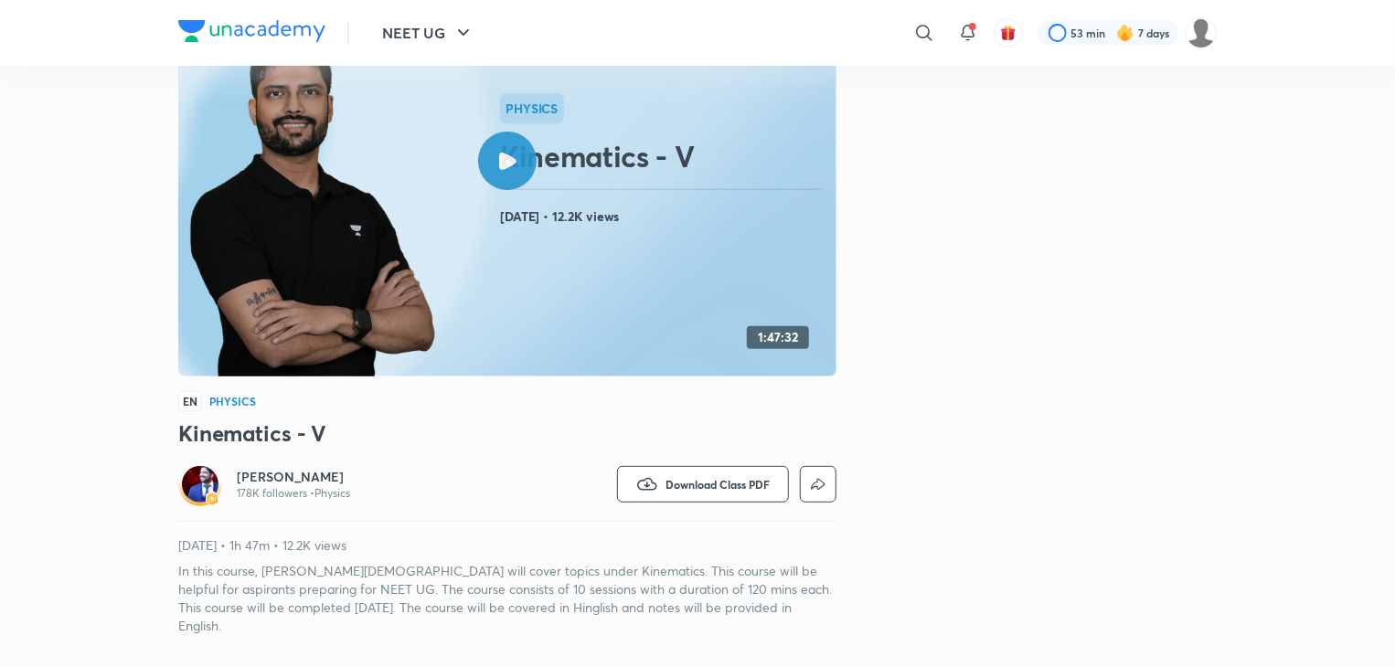
scroll to position [169, 0]
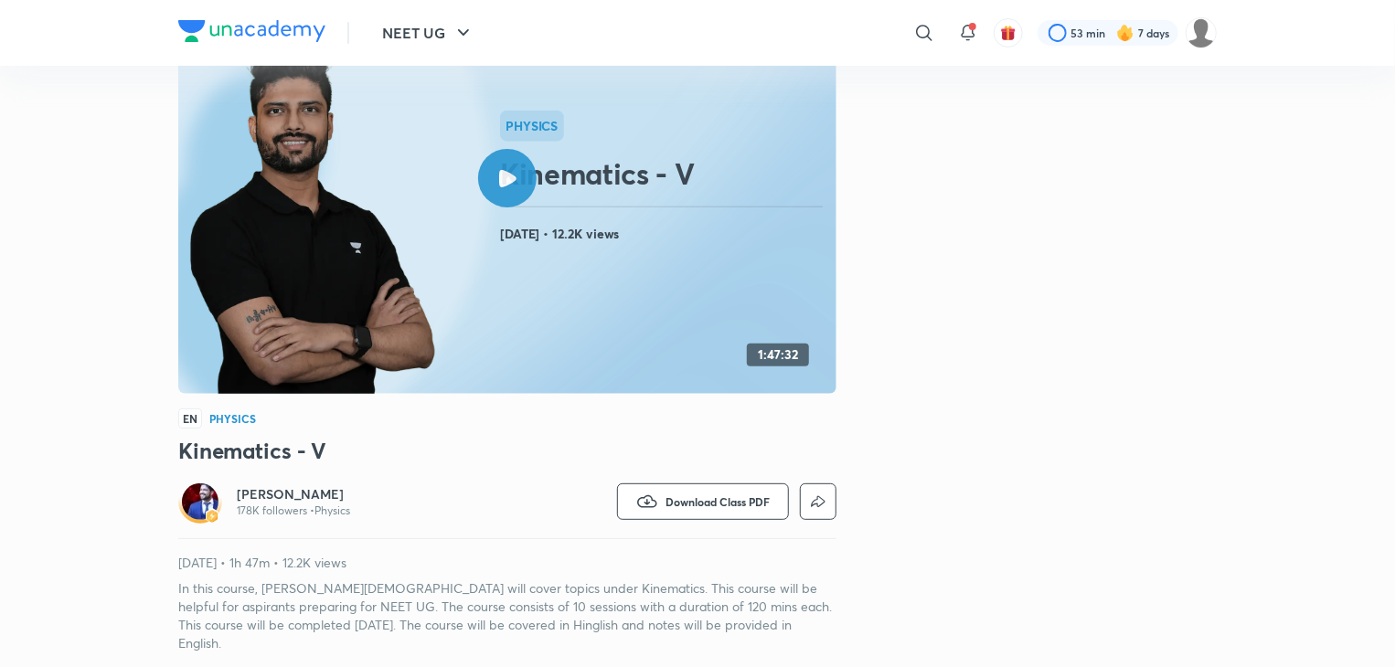
click at [515, 184] on icon at bounding box center [507, 178] width 17 height 17
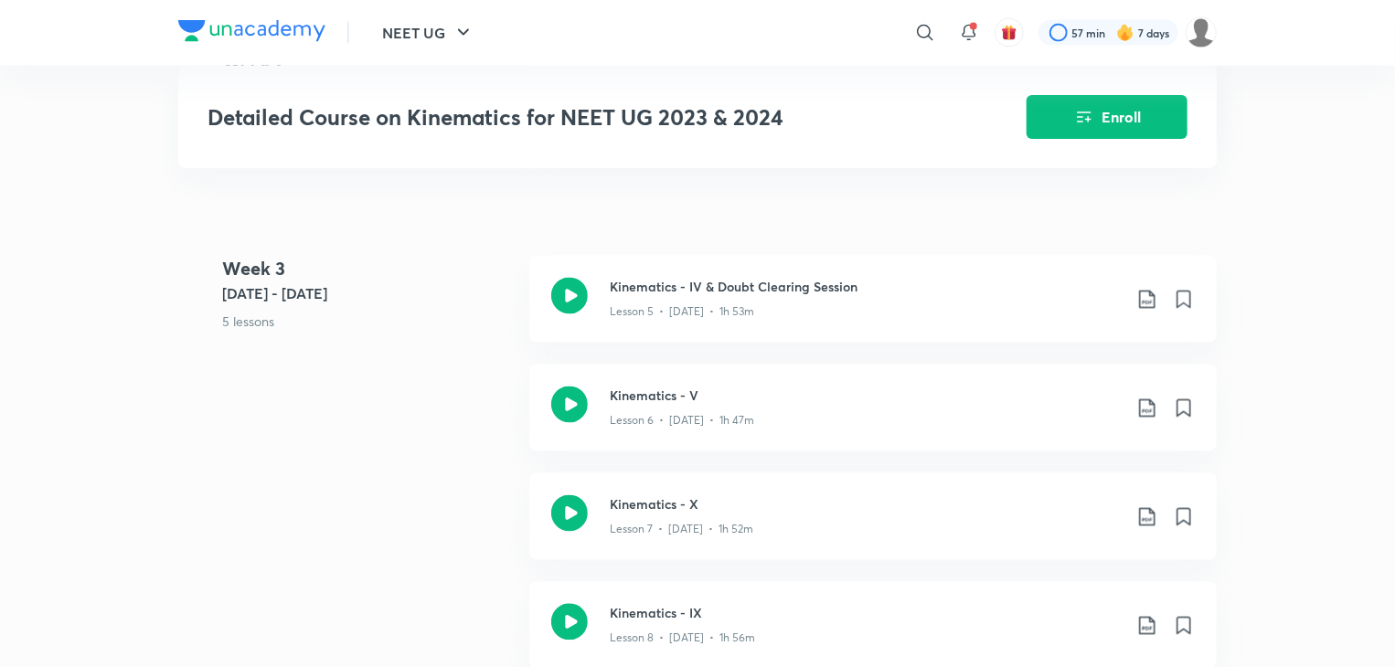
scroll to position [1598, 0]
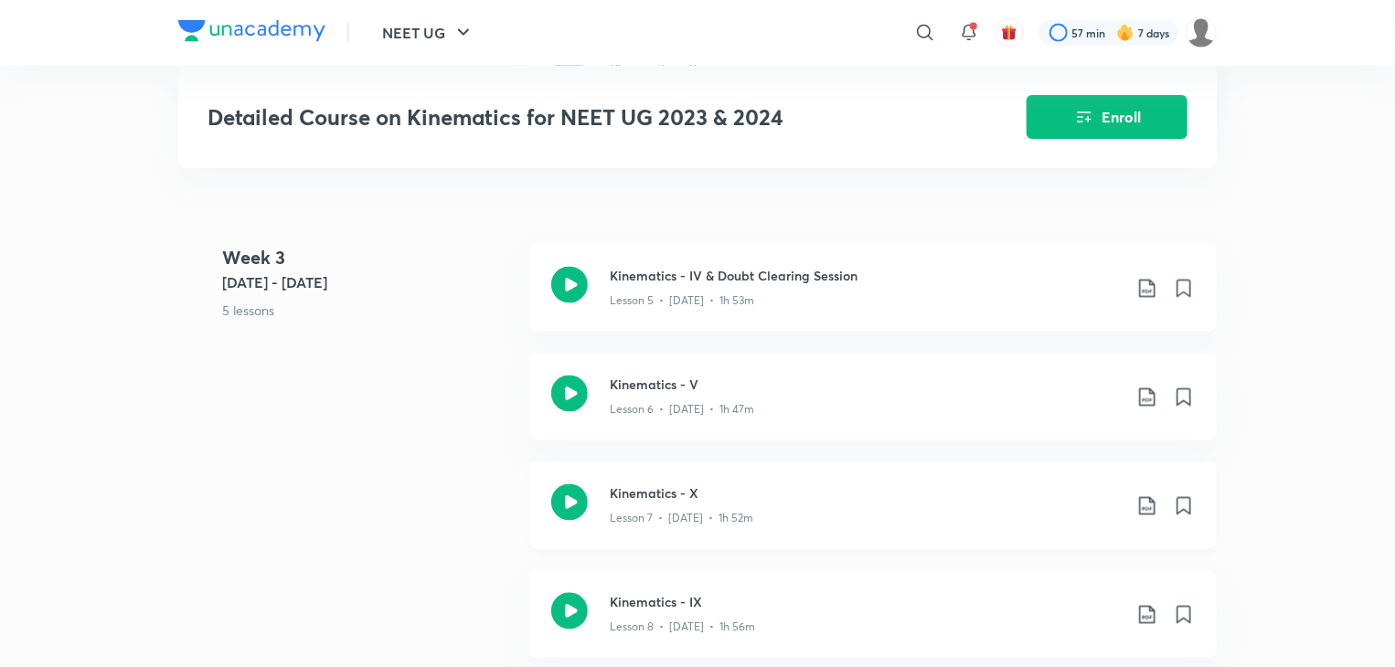
click at [840, 484] on h3 "Kinematics - X" at bounding box center [866, 493] width 512 height 19
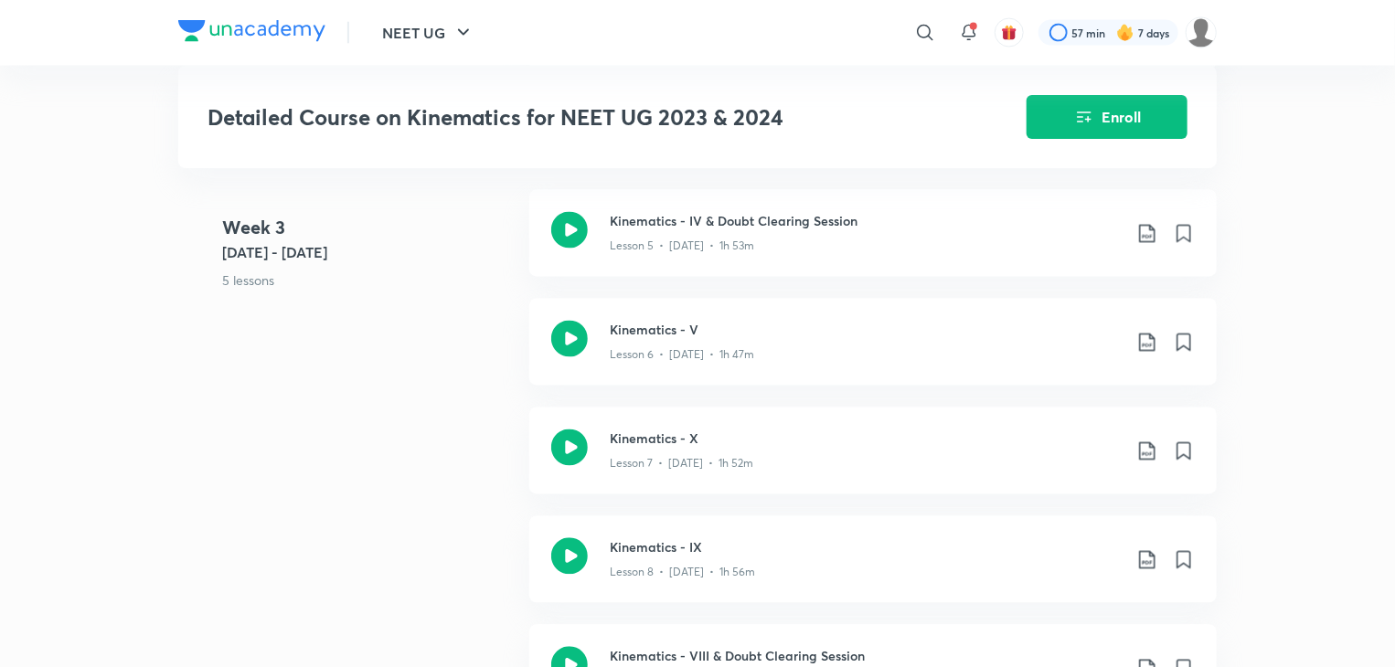
scroll to position [1672, 0]
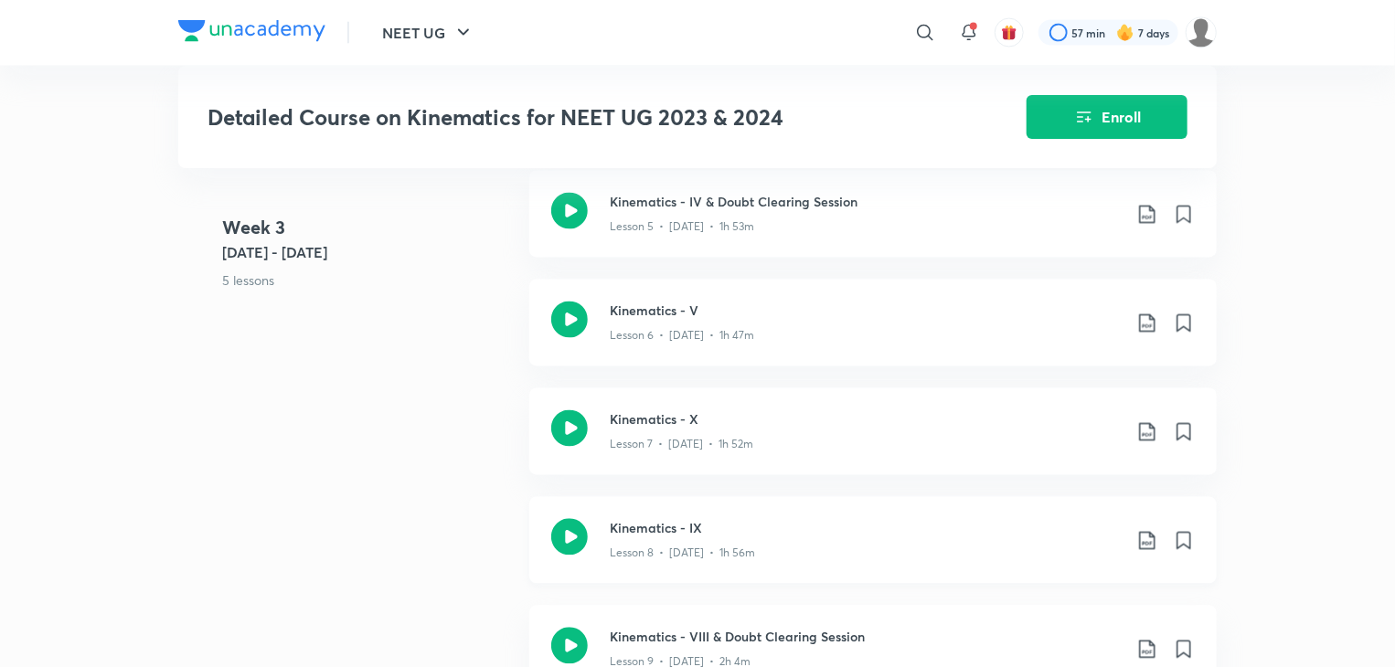
click at [812, 538] on div "Lesson 8 • Sept 23 • 1h 56m" at bounding box center [866, 550] width 512 height 24
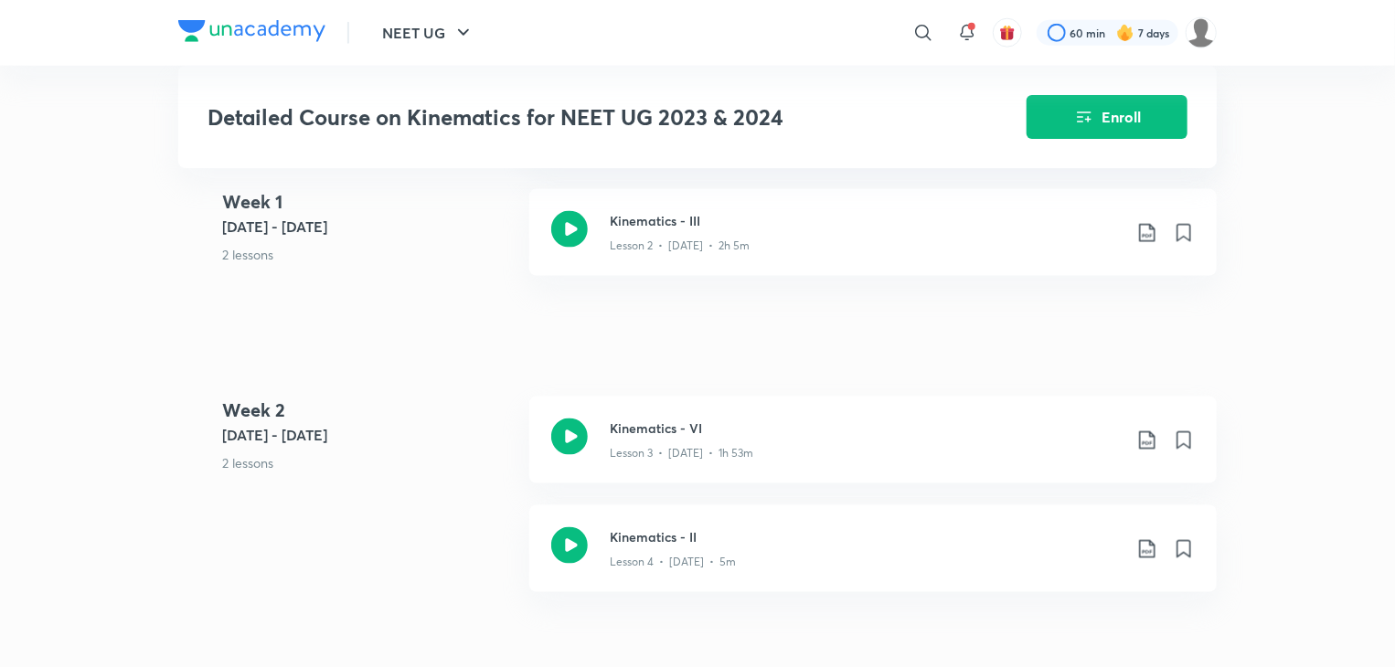
scroll to position [1146, 0]
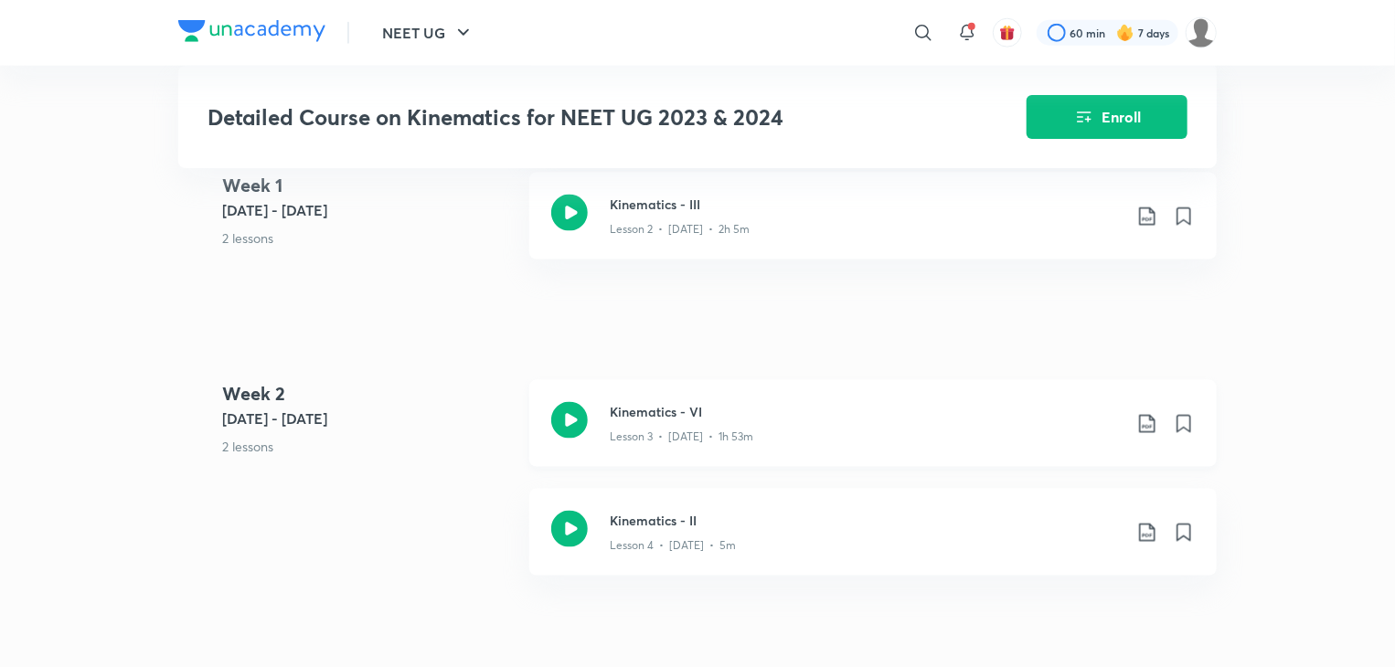
click at [840, 421] on div "Lesson 3 • Sept 12 • 1h 53m" at bounding box center [866, 433] width 512 height 24
